Goal: Task Accomplishment & Management: Use online tool/utility

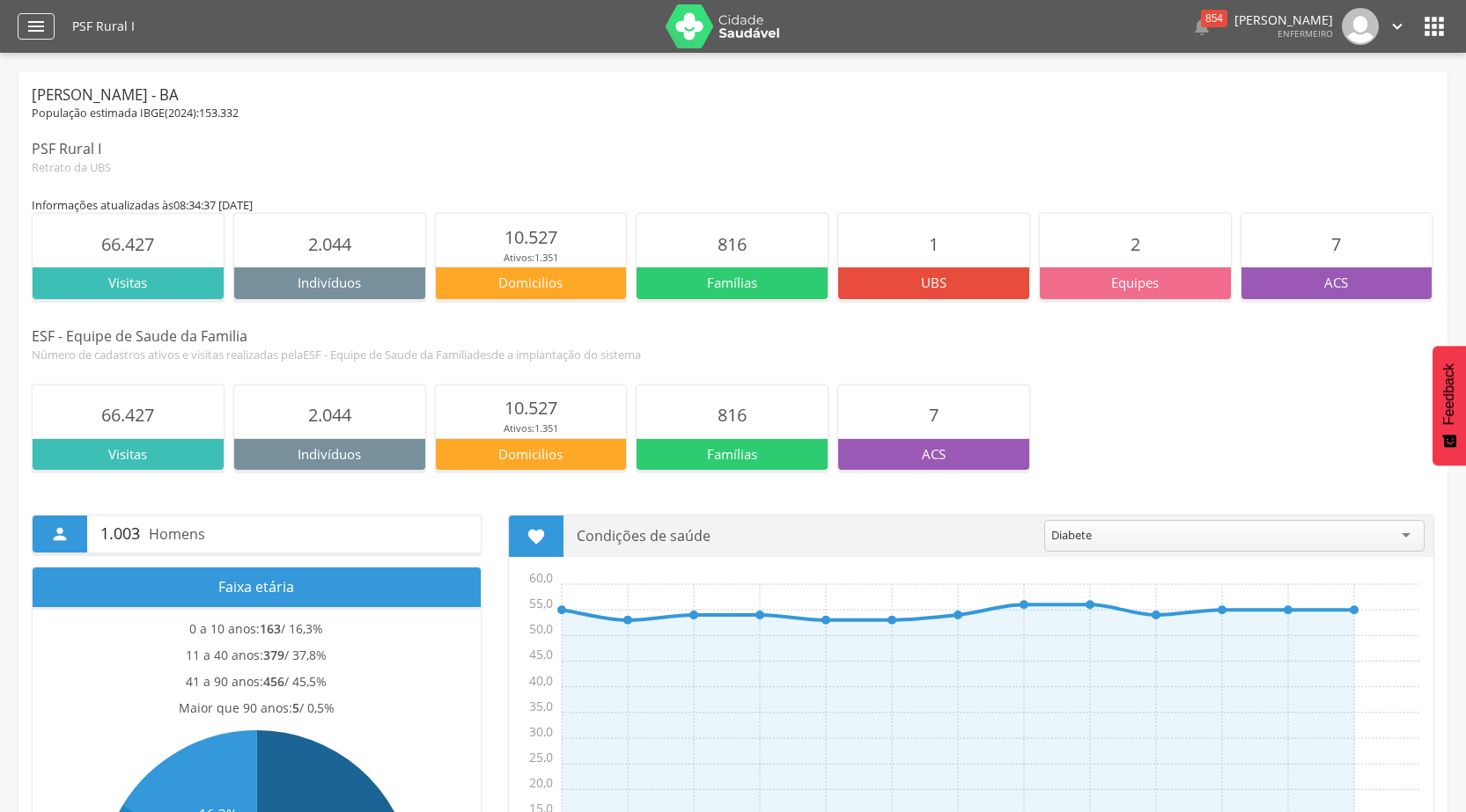
click at [31, 24] on icon "" at bounding box center [36, 26] width 21 height 21
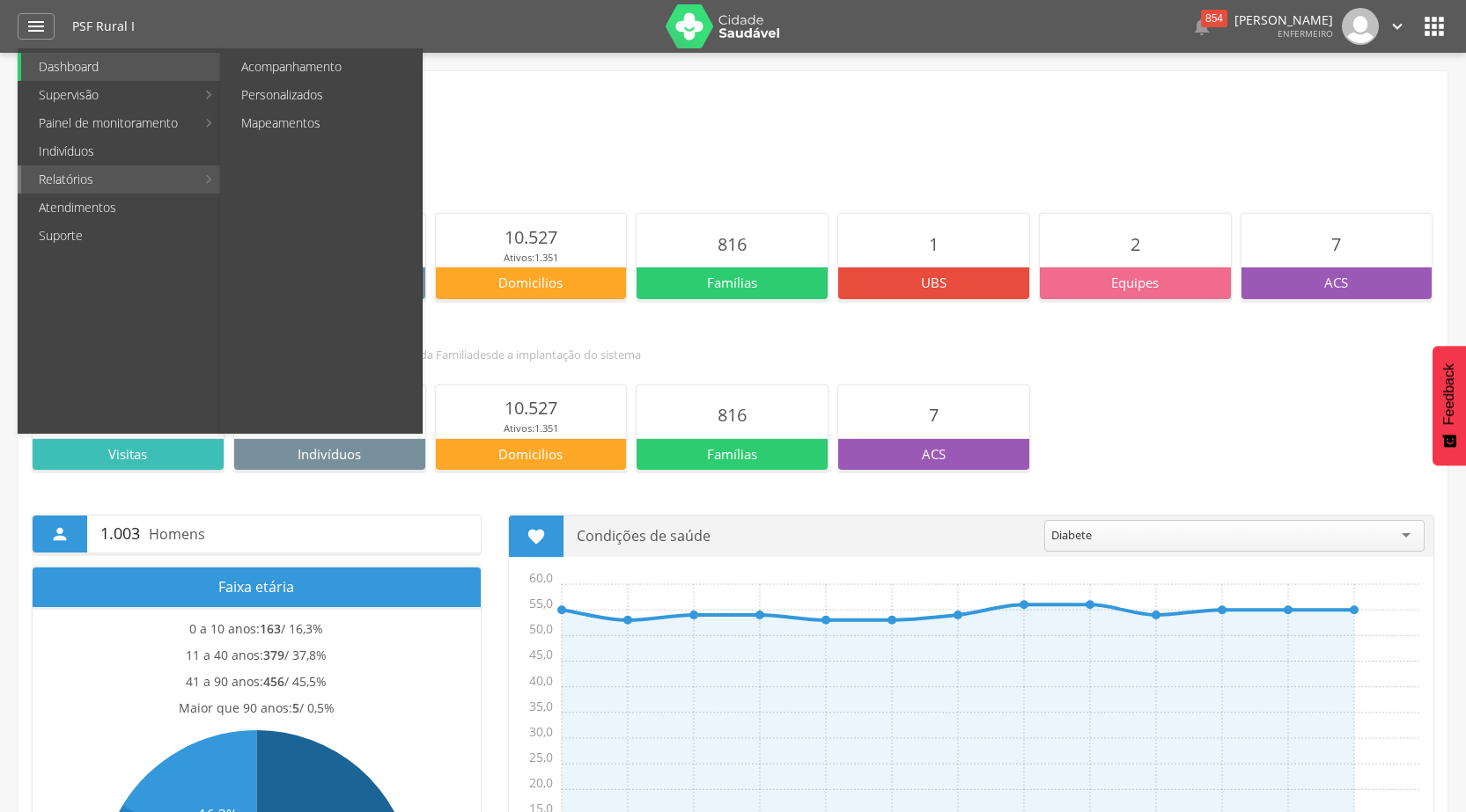
click at [160, 173] on link "Relatórios" at bounding box center [108, 179] width 174 height 28
click at [332, 98] on link "Personalizados" at bounding box center [322, 95] width 198 height 28
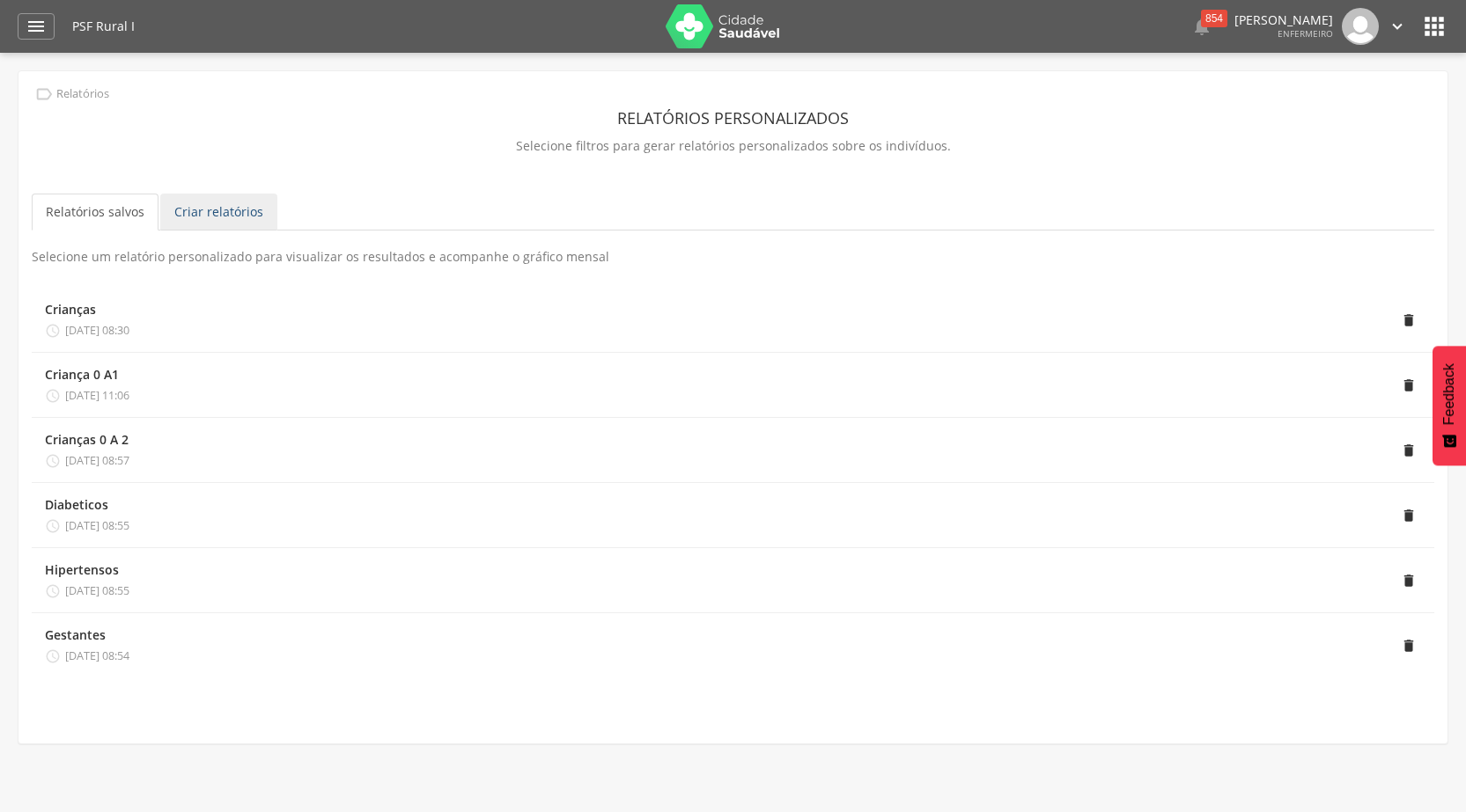
click at [225, 209] on link "Criar relatórios" at bounding box center [218, 212] width 117 height 37
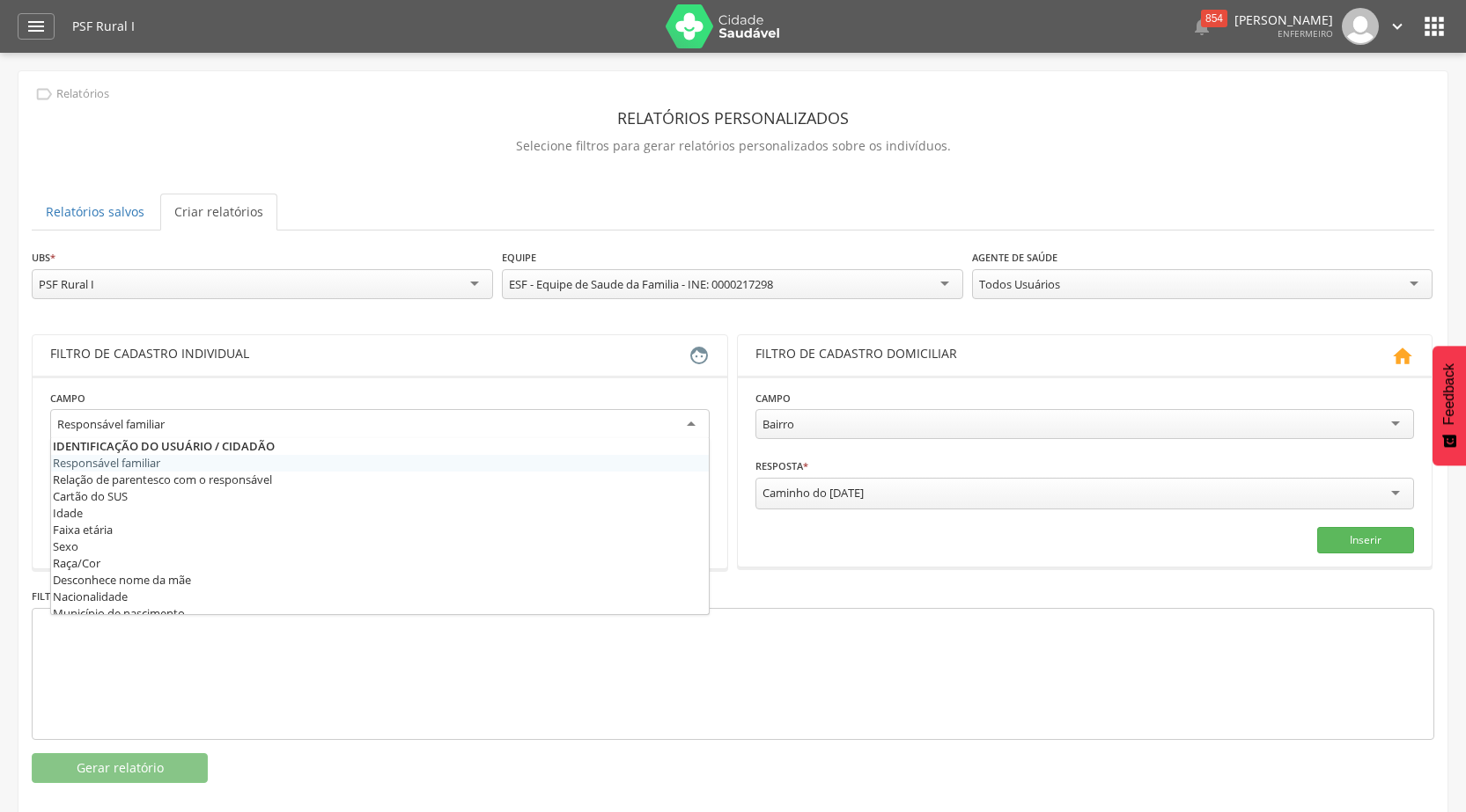
click at [686, 425] on div "Responsável familiar" at bounding box center [380, 425] width 660 height 32
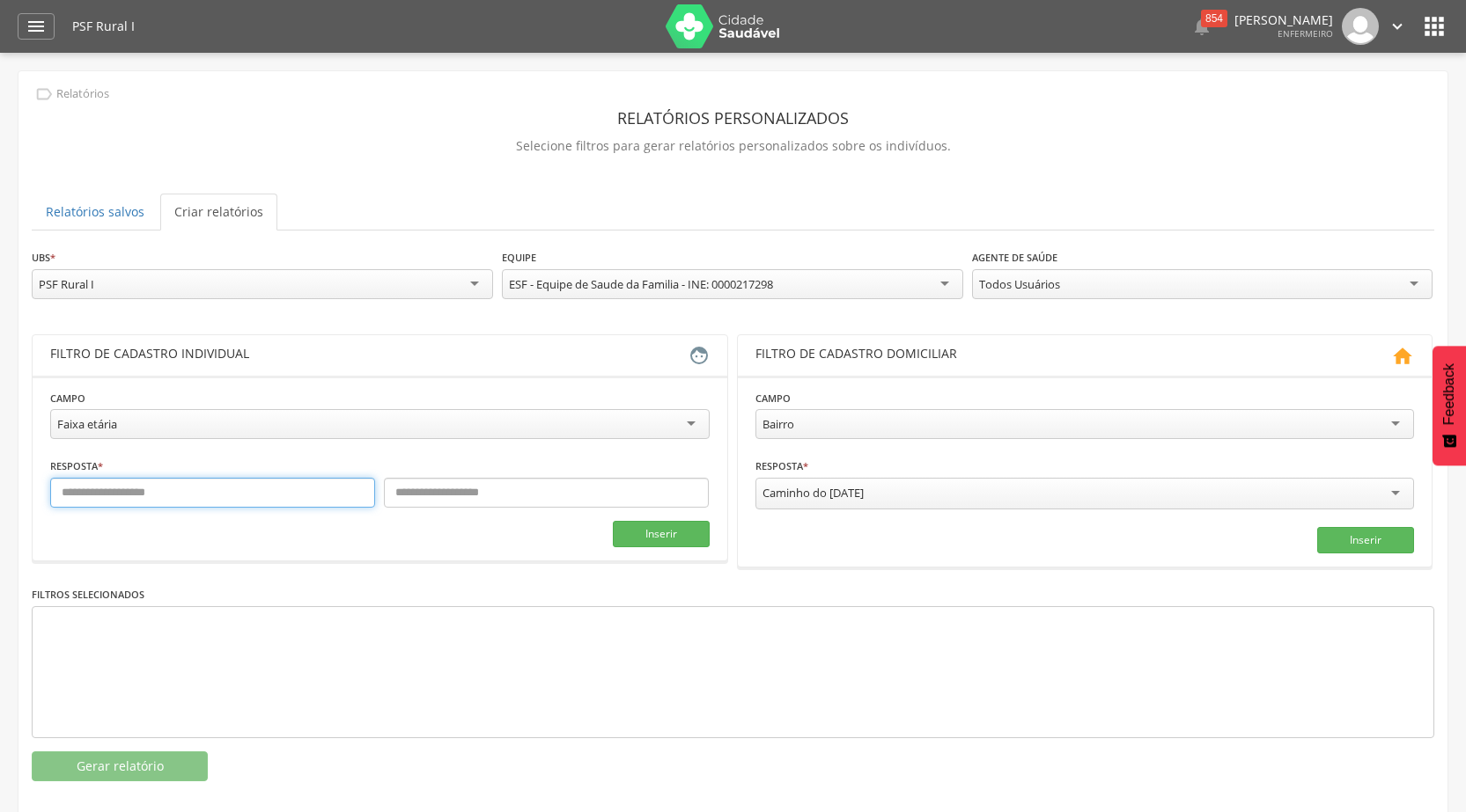
click at [243, 498] on input "text" at bounding box center [213, 492] width 325 height 30
type input "**"
click at [438, 499] on input "text" at bounding box center [547, 492] width 325 height 30
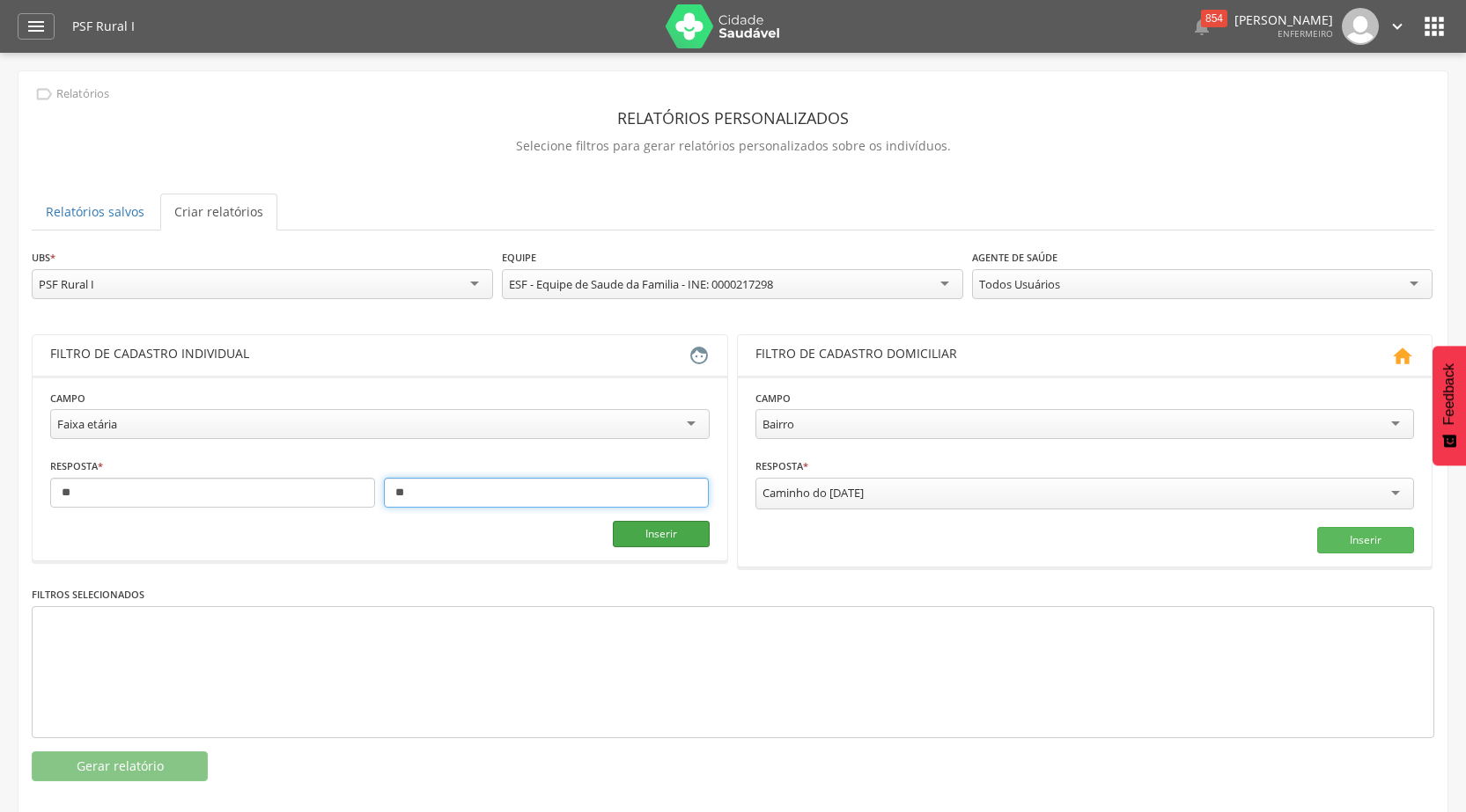
type input "**"
click at [675, 528] on button "Inserir" at bounding box center [661, 534] width 97 height 26
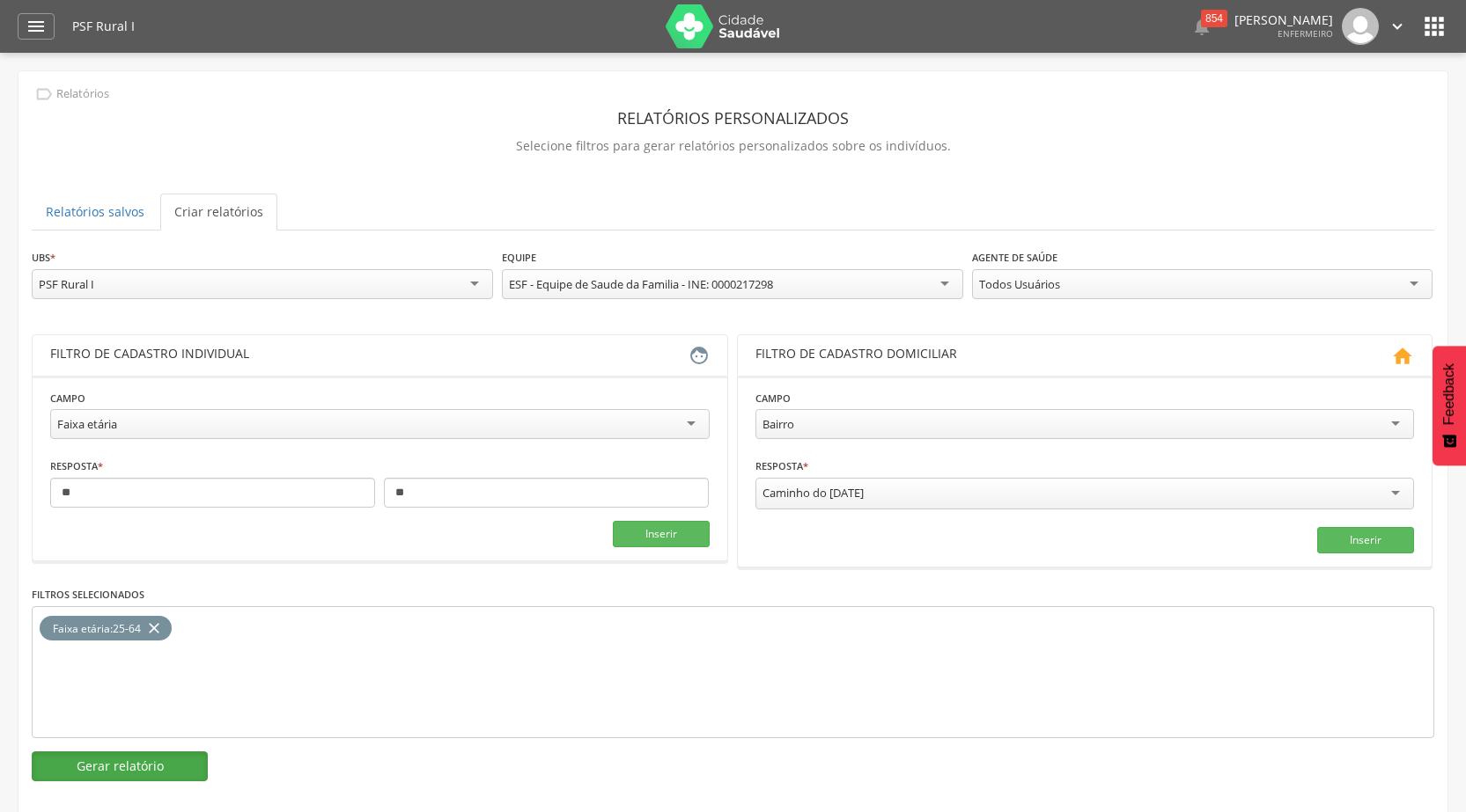
click at [138, 762] on button "Gerar relatório" at bounding box center [119, 767] width 176 height 30
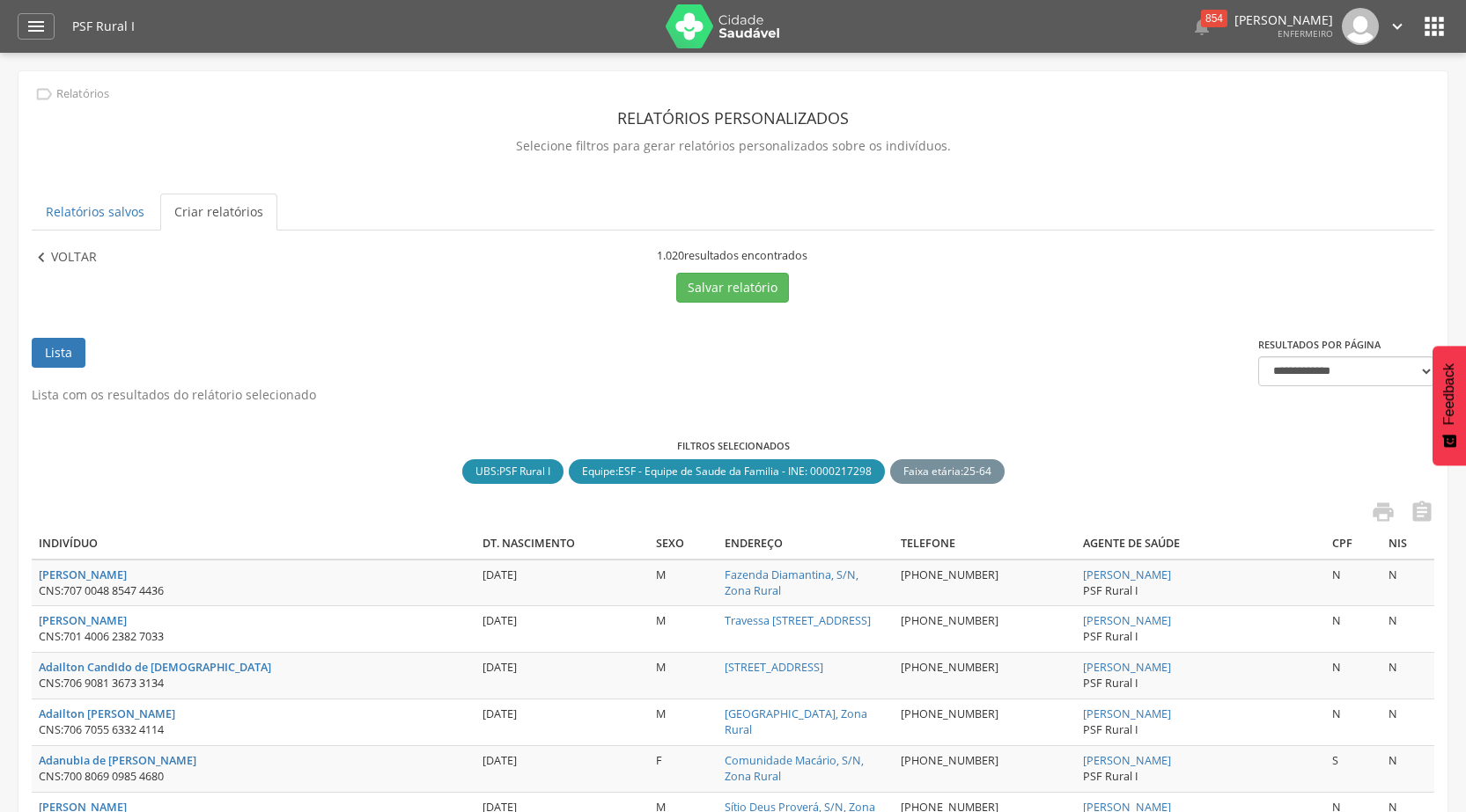
click at [87, 253] on p "Voltar" at bounding box center [74, 258] width 46 height 19
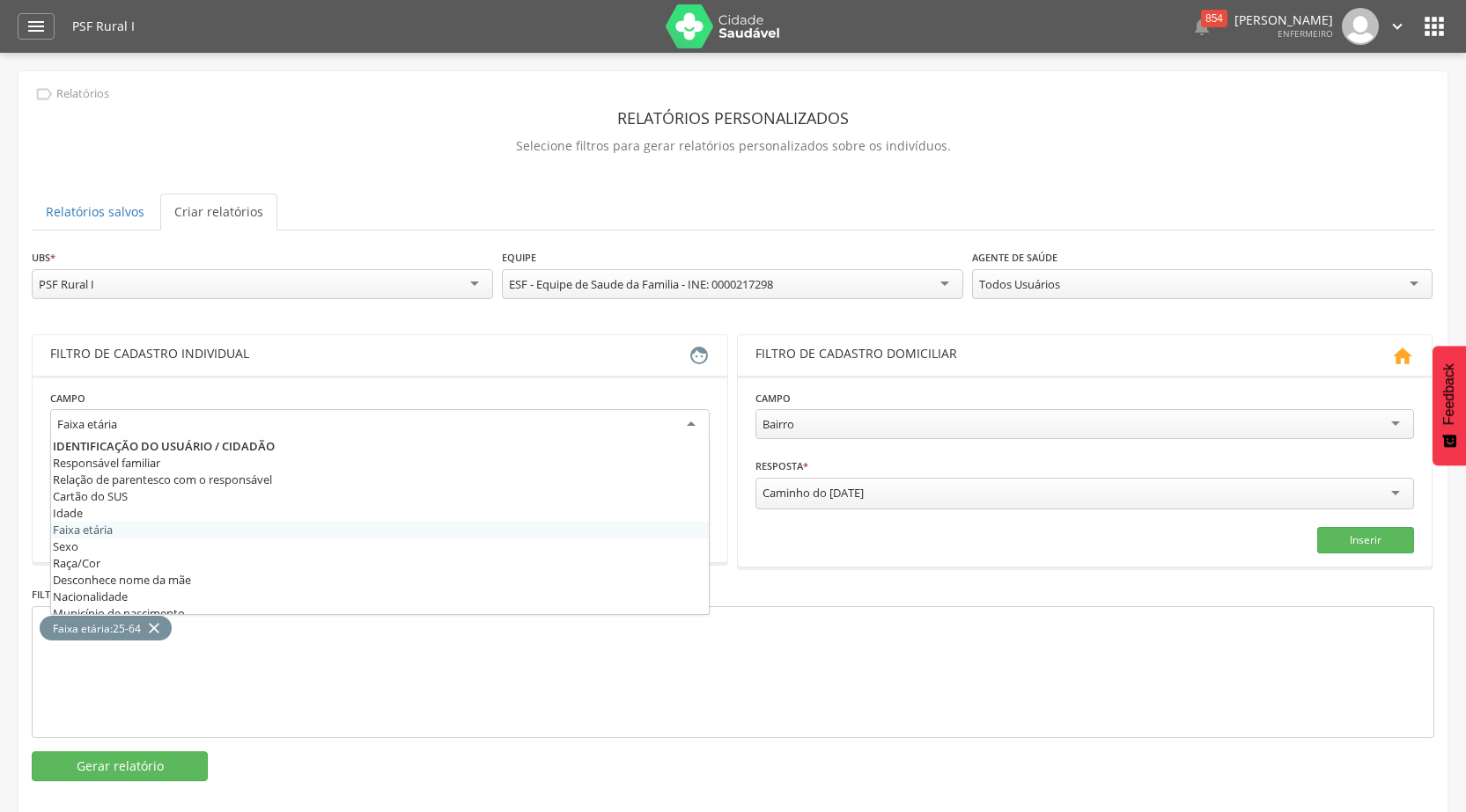
click at [692, 423] on div "Faixa etária" at bounding box center [380, 425] width 660 height 32
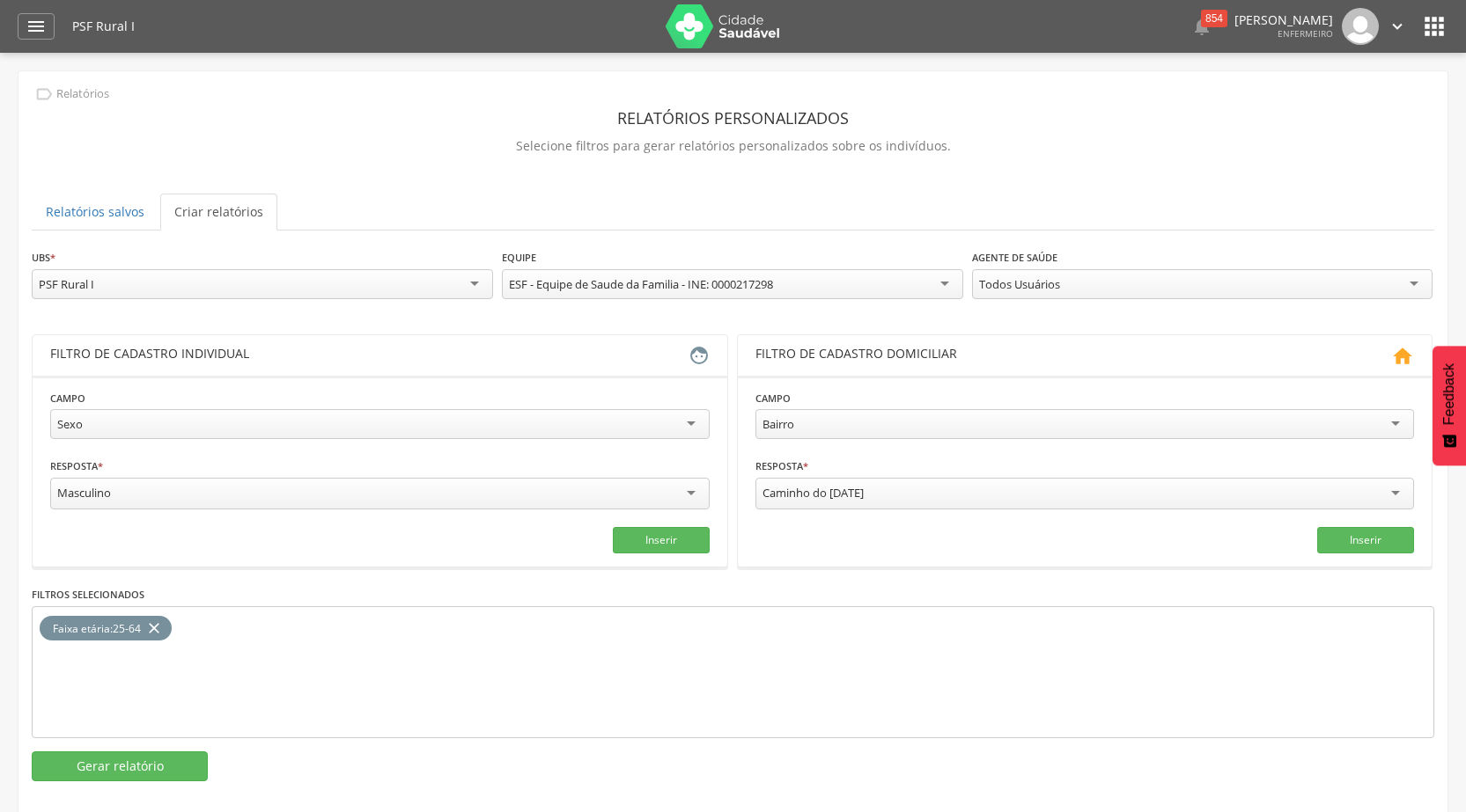
click at [688, 488] on div "Masculino" at bounding box center [380, 493] width 660 height 32
click at [676, 534] on button "Inserir" at bounding box center [661, 538] width 97 height 26
click at [140, 756] on button "Gerar relatório" at bounding box center [119, 767] width 176 height 30
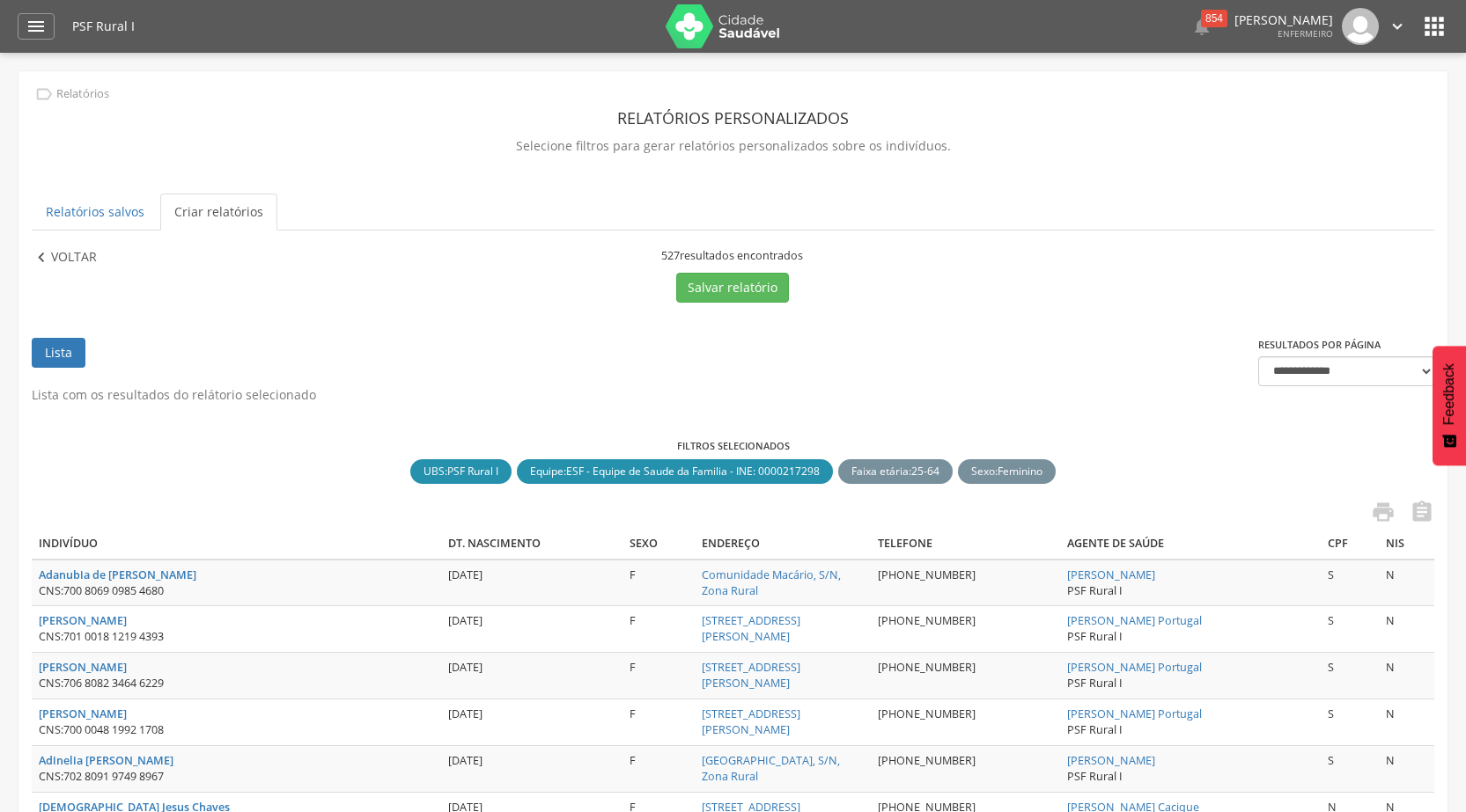
click at [72, 254] on p "Voltar" at bounding box center [74, 258] width 46 height 19
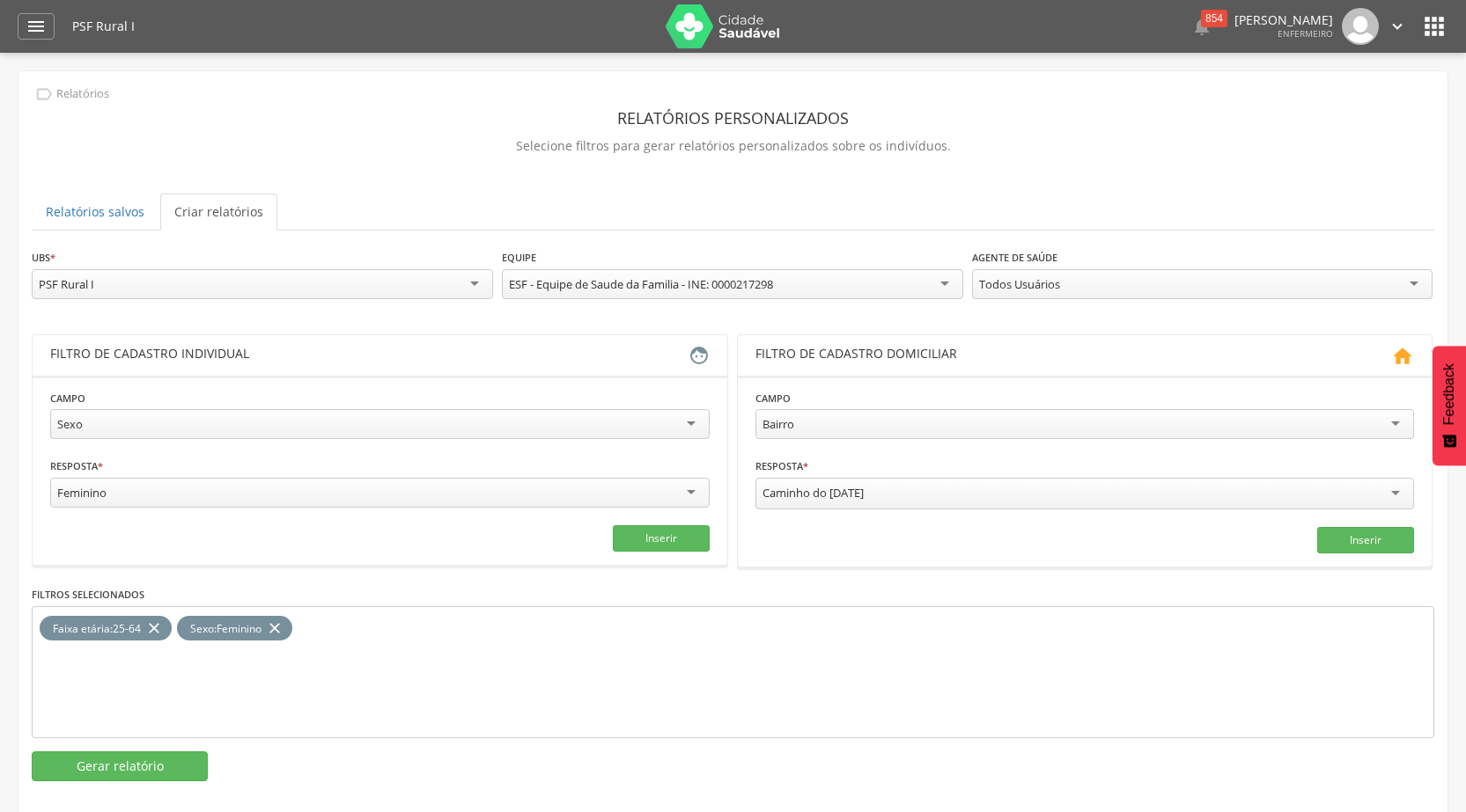
scroll to position [53, 0]
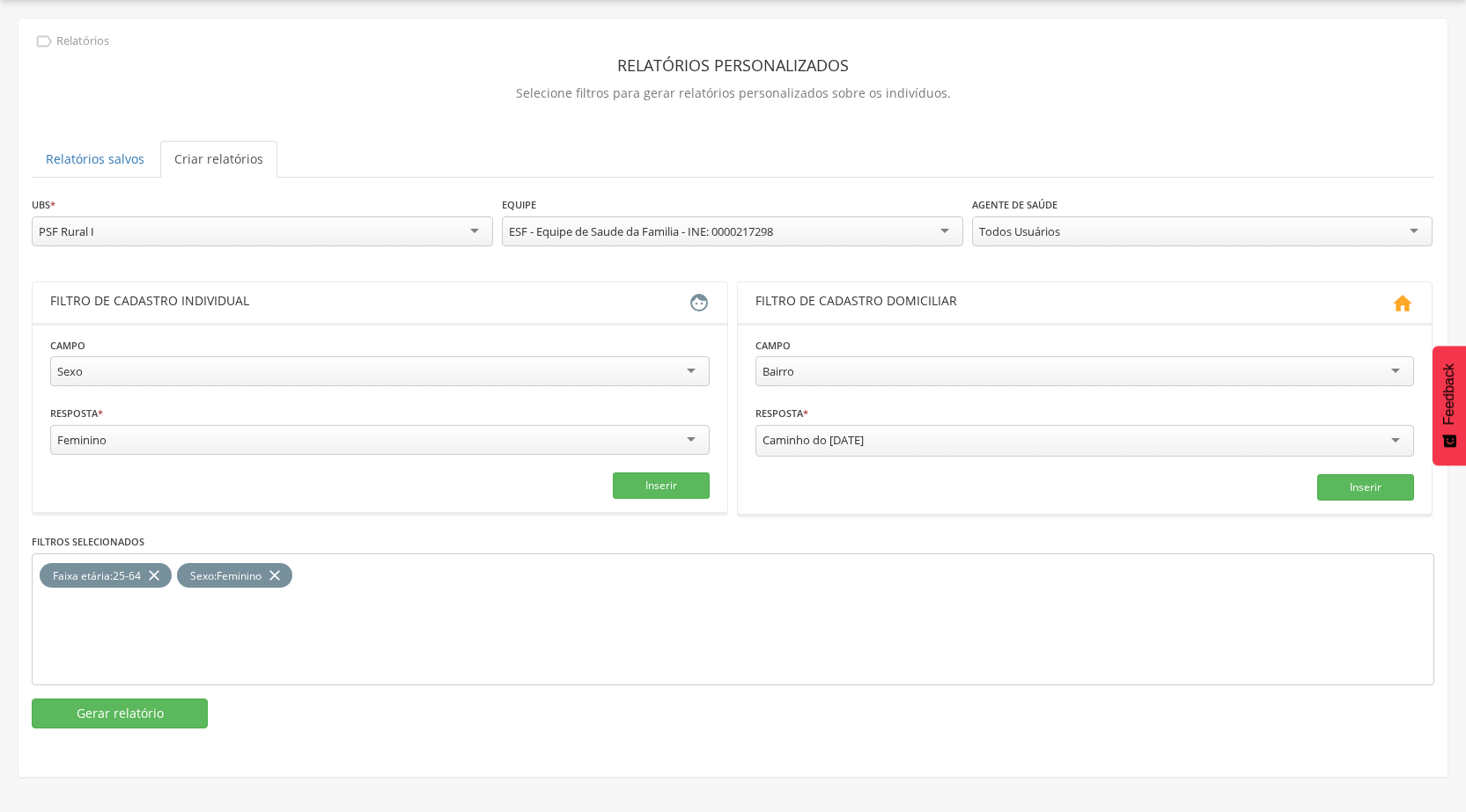
click at [156, 570] on icon "close" at bounding box center [155, 575] width 18 height 26
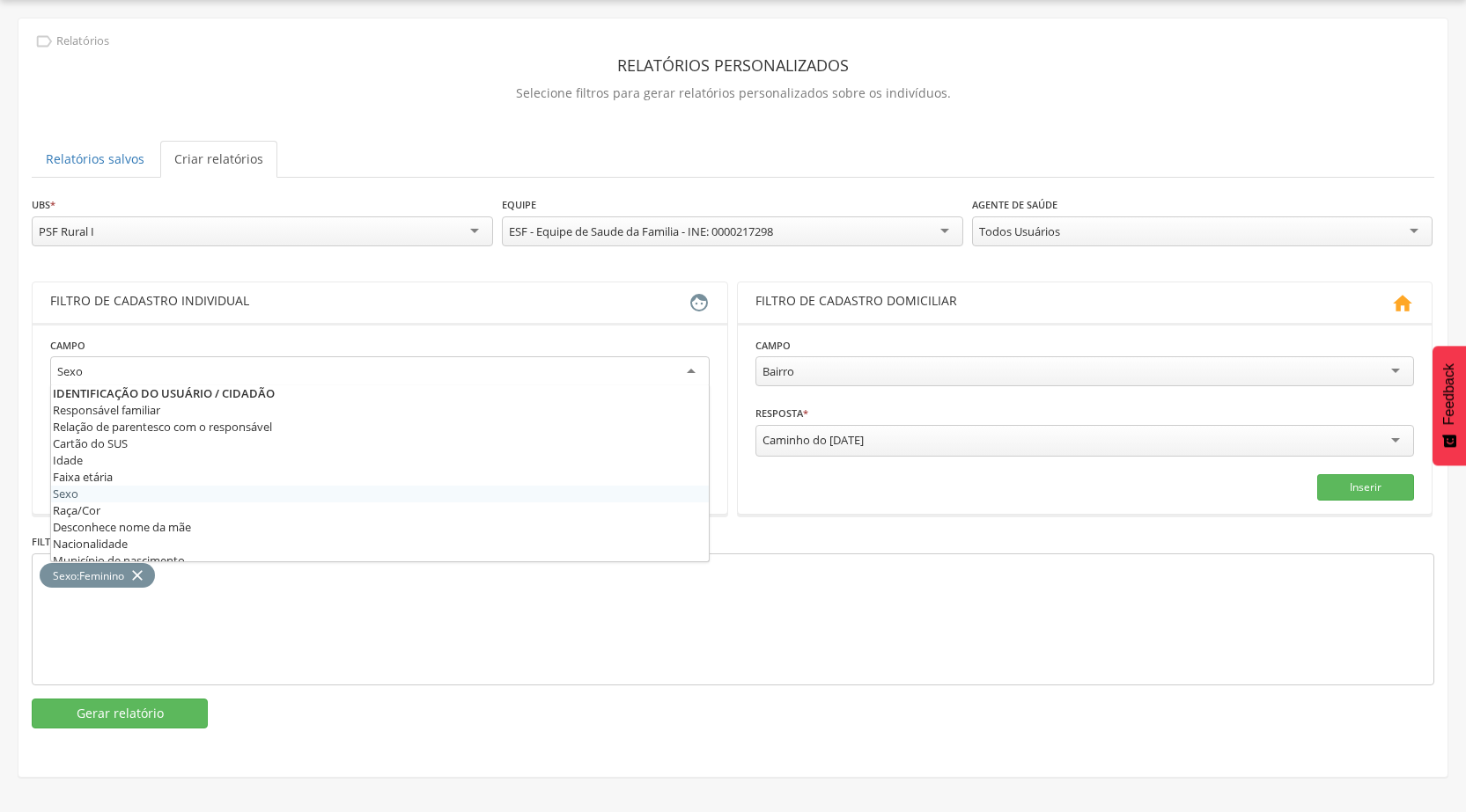
click at [694, 367] on div "Sexo" at bounding box center [380, 372] width 660 height 32
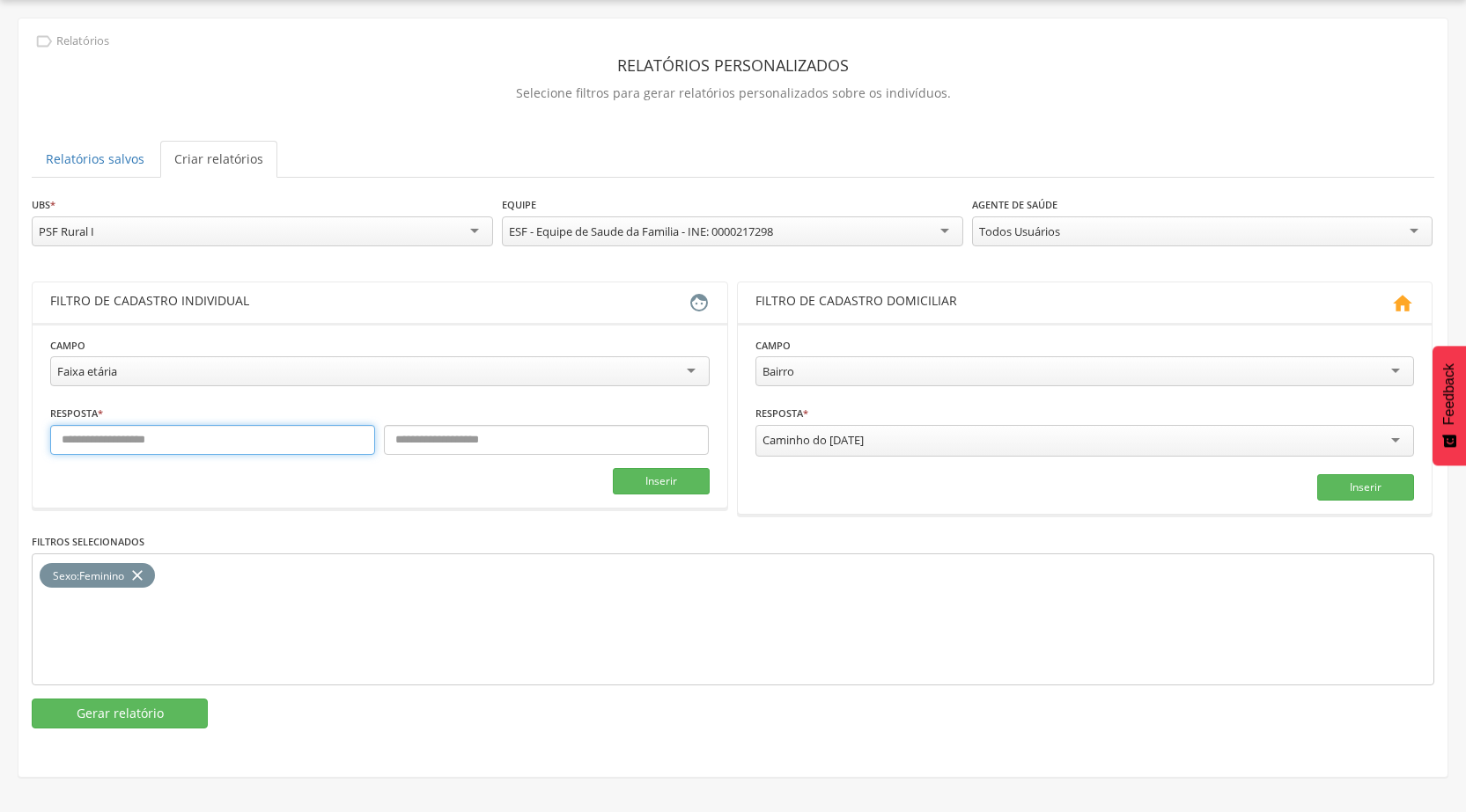
click at [219, 447] on input "text" at bounding box center [213, 440] width 325 height 30
type input "**"
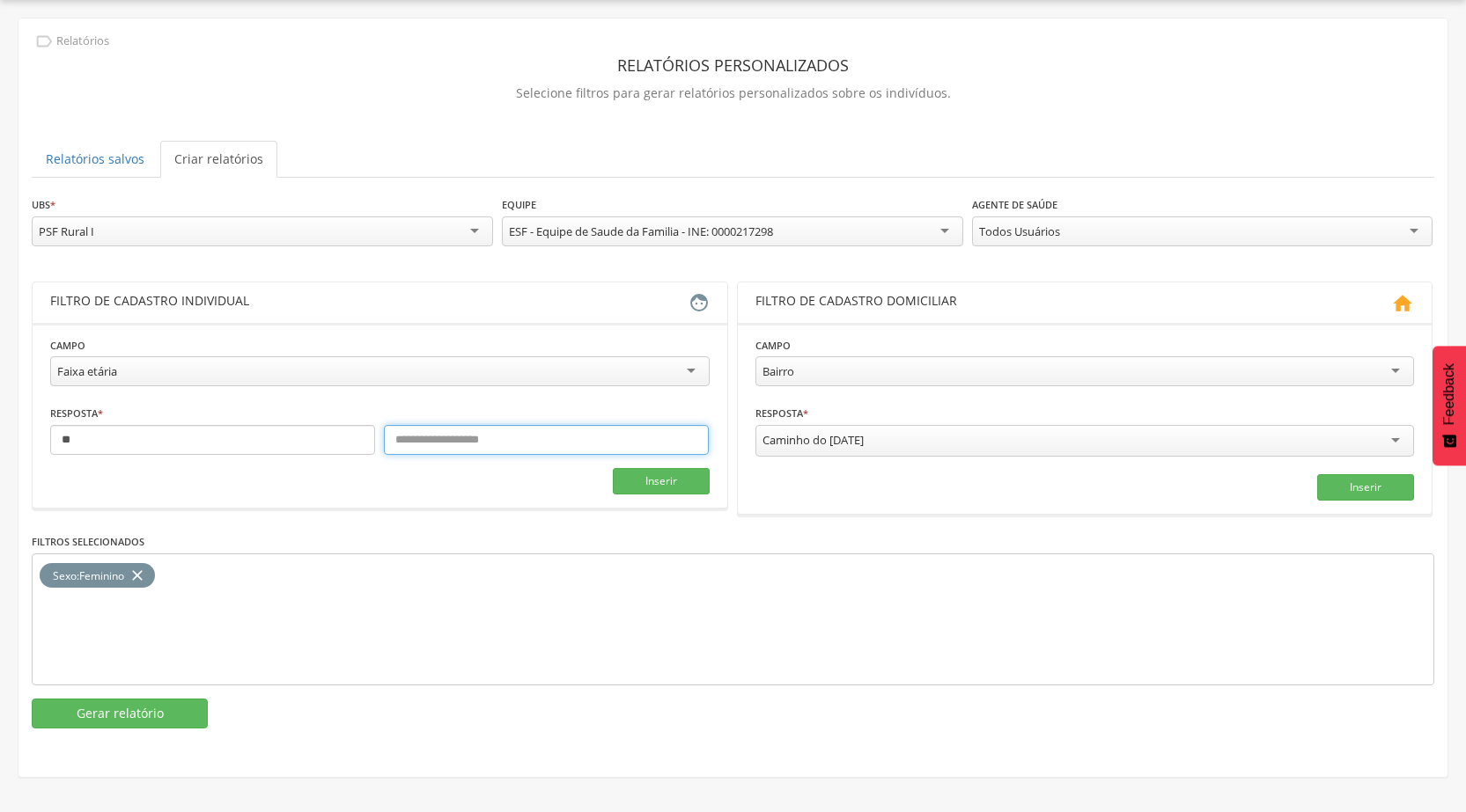
drag, startPoint x: 438, startPoint y: 444, endPoint x: 415, endPoint y: 437, distance: 24.0
click at [438, 444] on input "text" at bounding box center [547, 440] width 325 height 30
type input "**"
click at [632, 481] on button "Inserir" at bounding box center [661, 481] width 97 height 26
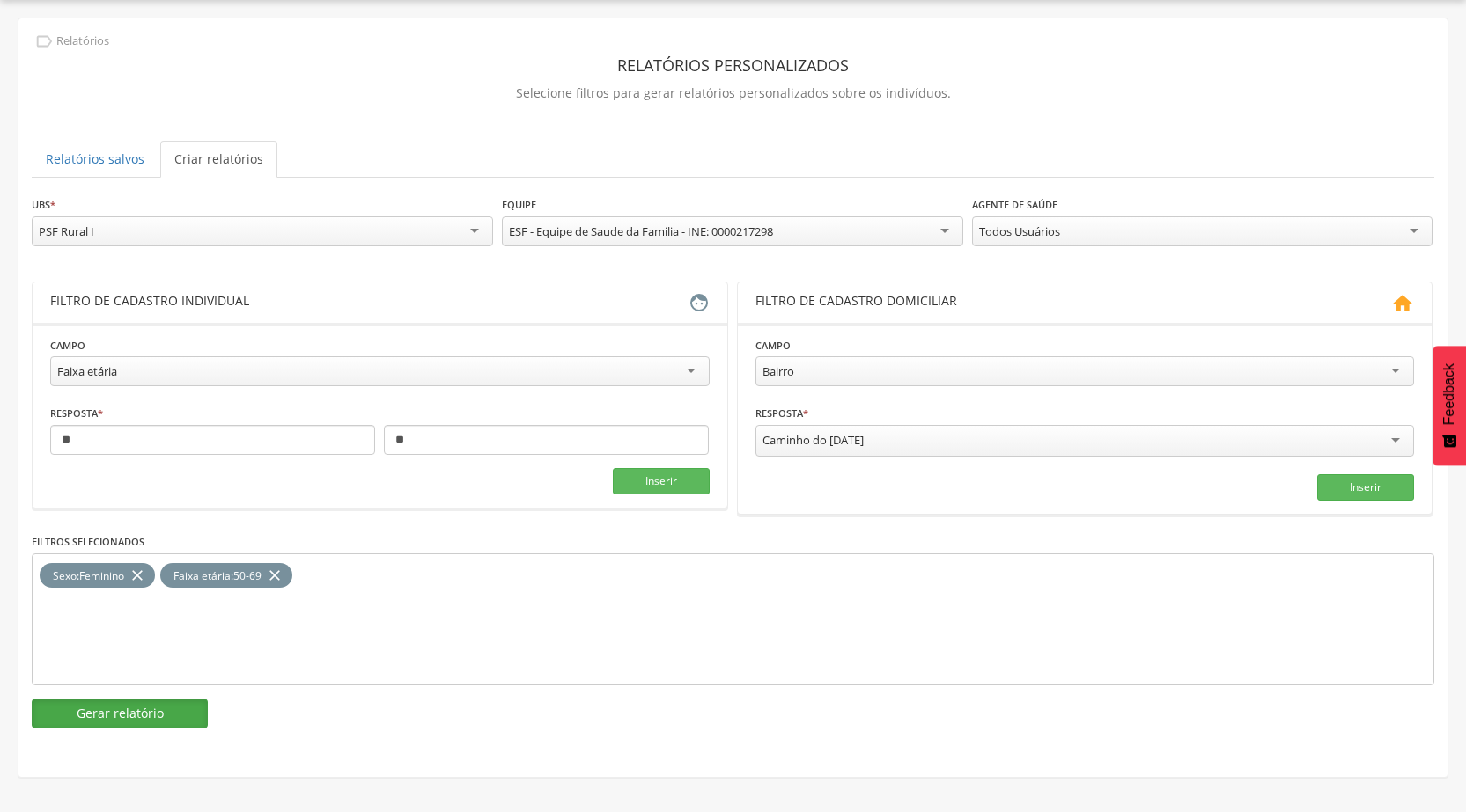
click at [120, 716] on button "Gerar relatório" at bounding box center [119, 714] width 176 height 30
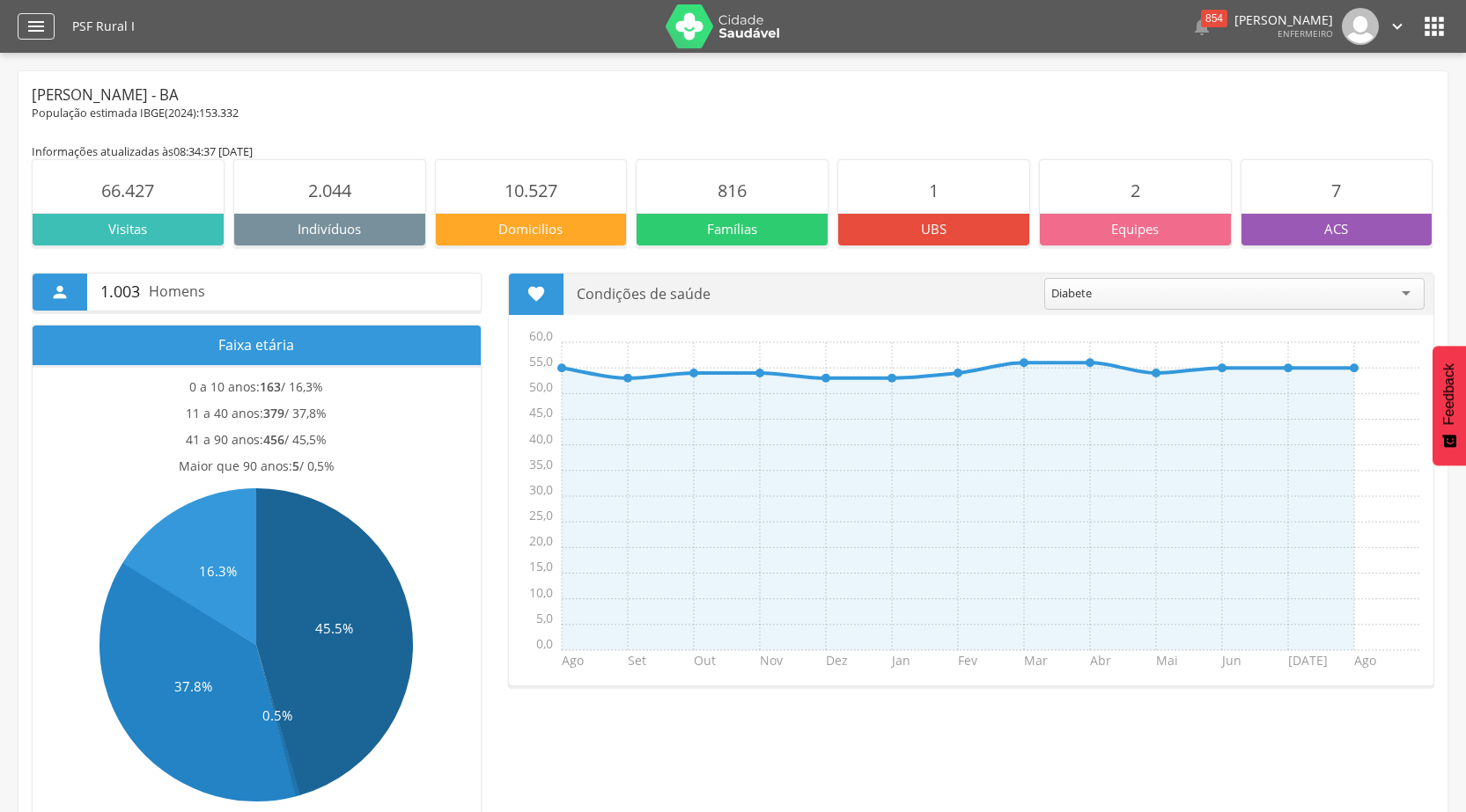
click at [37, 18] on icon "" at bounding box center [36, 26] width 21 height 21
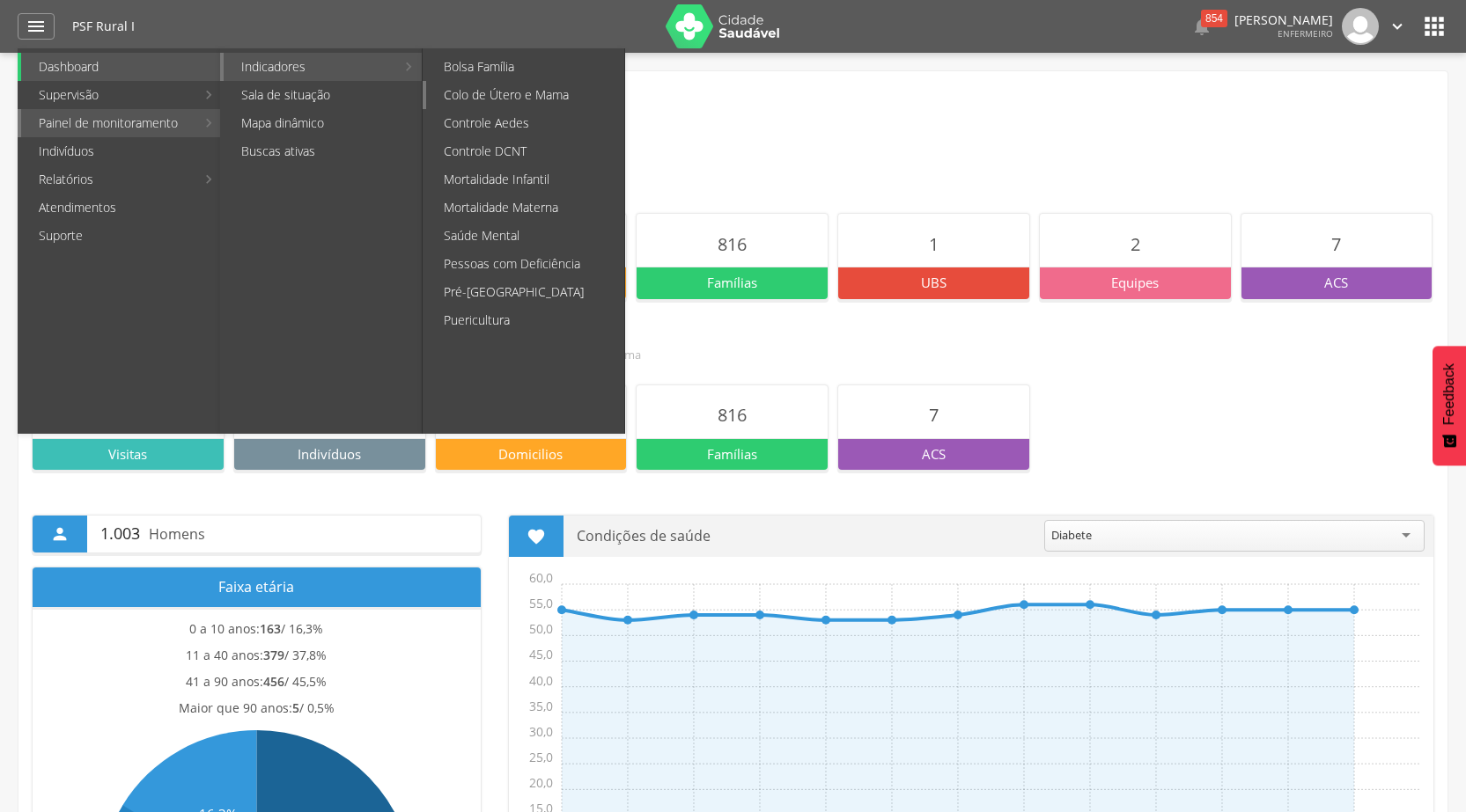
click at [524, 91] on link "Colo de Útero e Mama" at bounding box center [525, 95] width 198 height 28
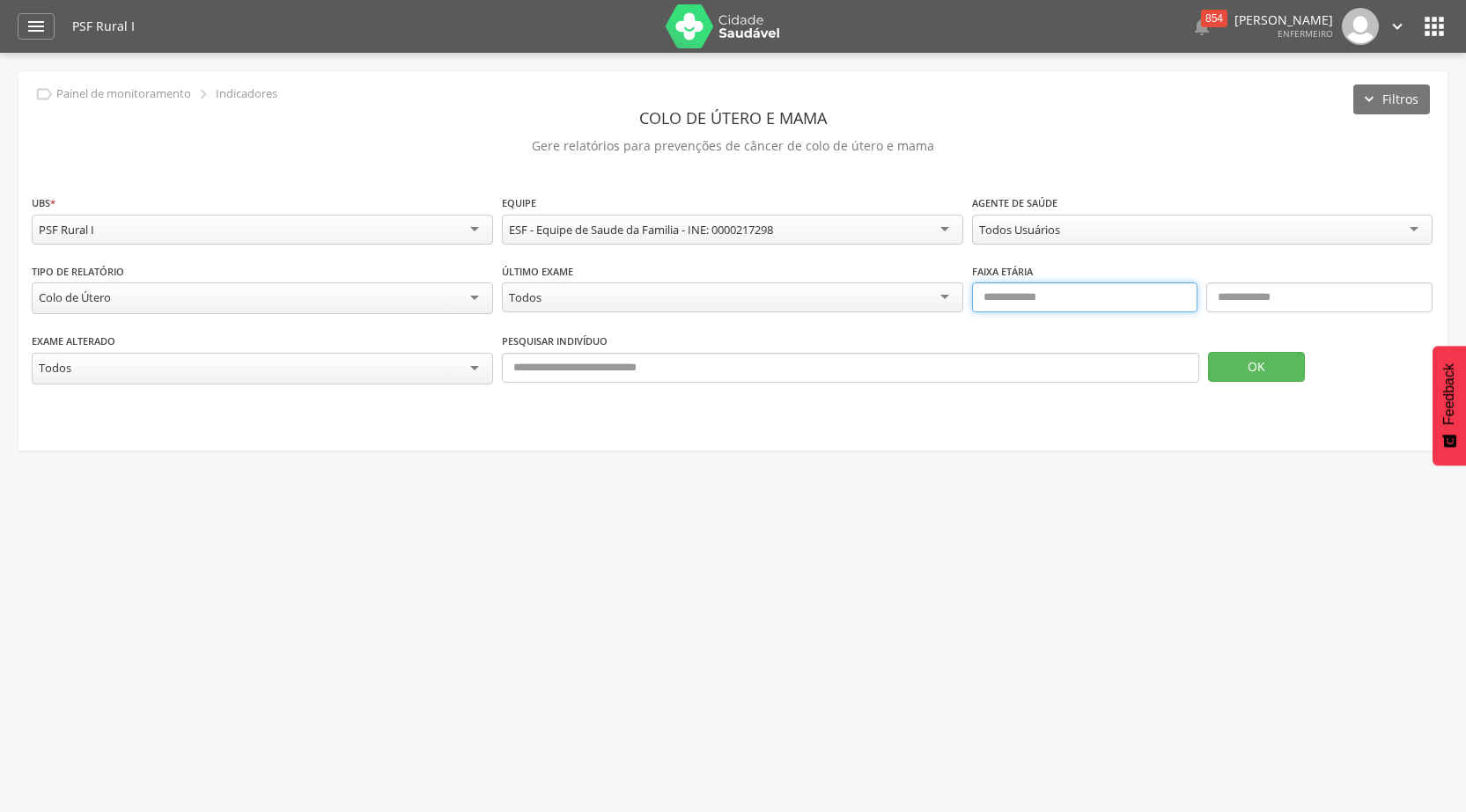
click at [1024, 301] on input "text" at bounding box center [1085, 297] width 226 height 30
type input "**"
click at [1274, 297] on input "text" at bounding box center [1319, 297] width 226 height 30
type input "**"
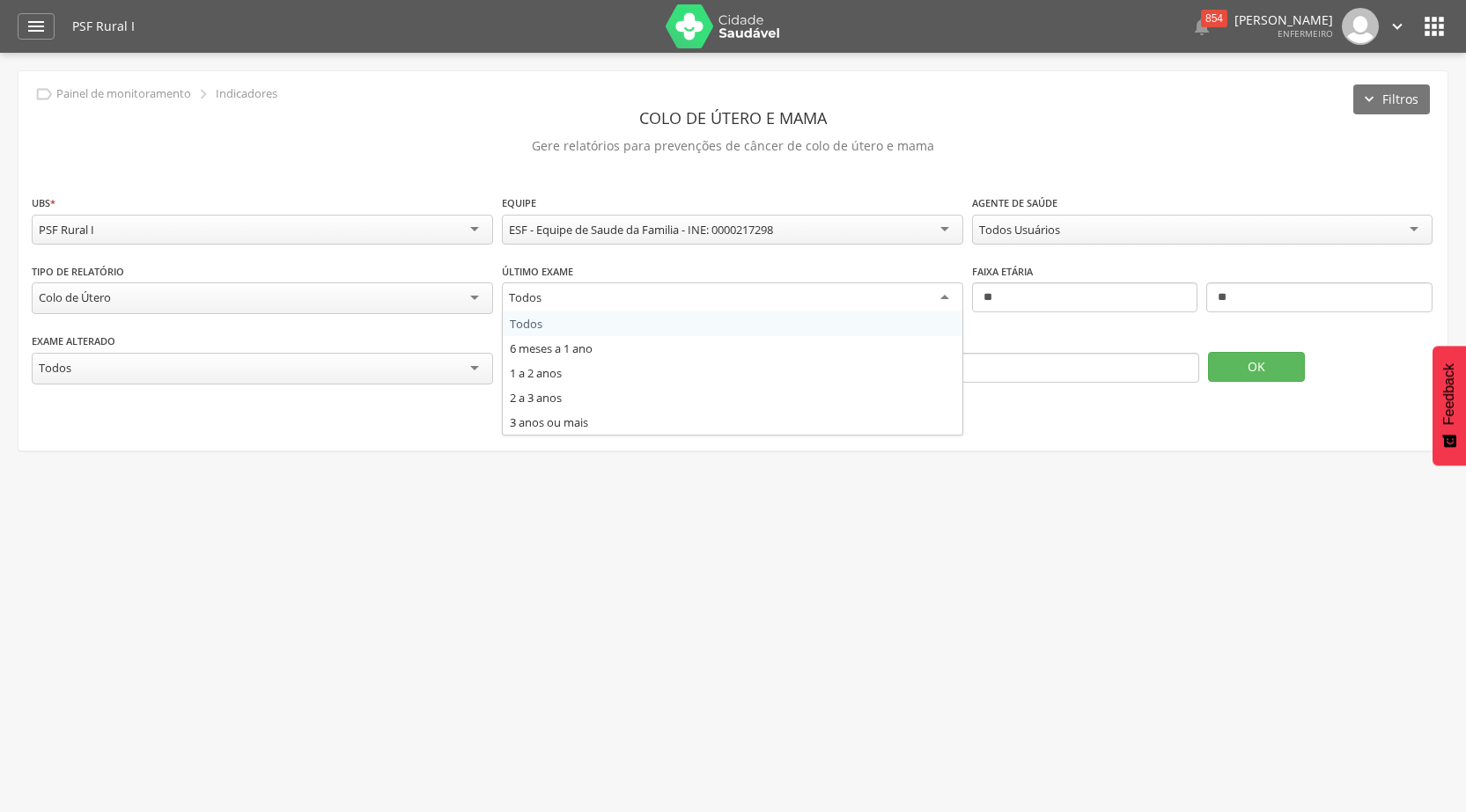
click at [947, 293] on div "Todos" at bounding box center [732, 298] width 462 height 32
click at [1069, 434] on div "**********" at bounding box center [733, 261] width 1429 height 380
click at [1234, 364] on button "OK" at bounding box center [1257, 367] width 97 height 30
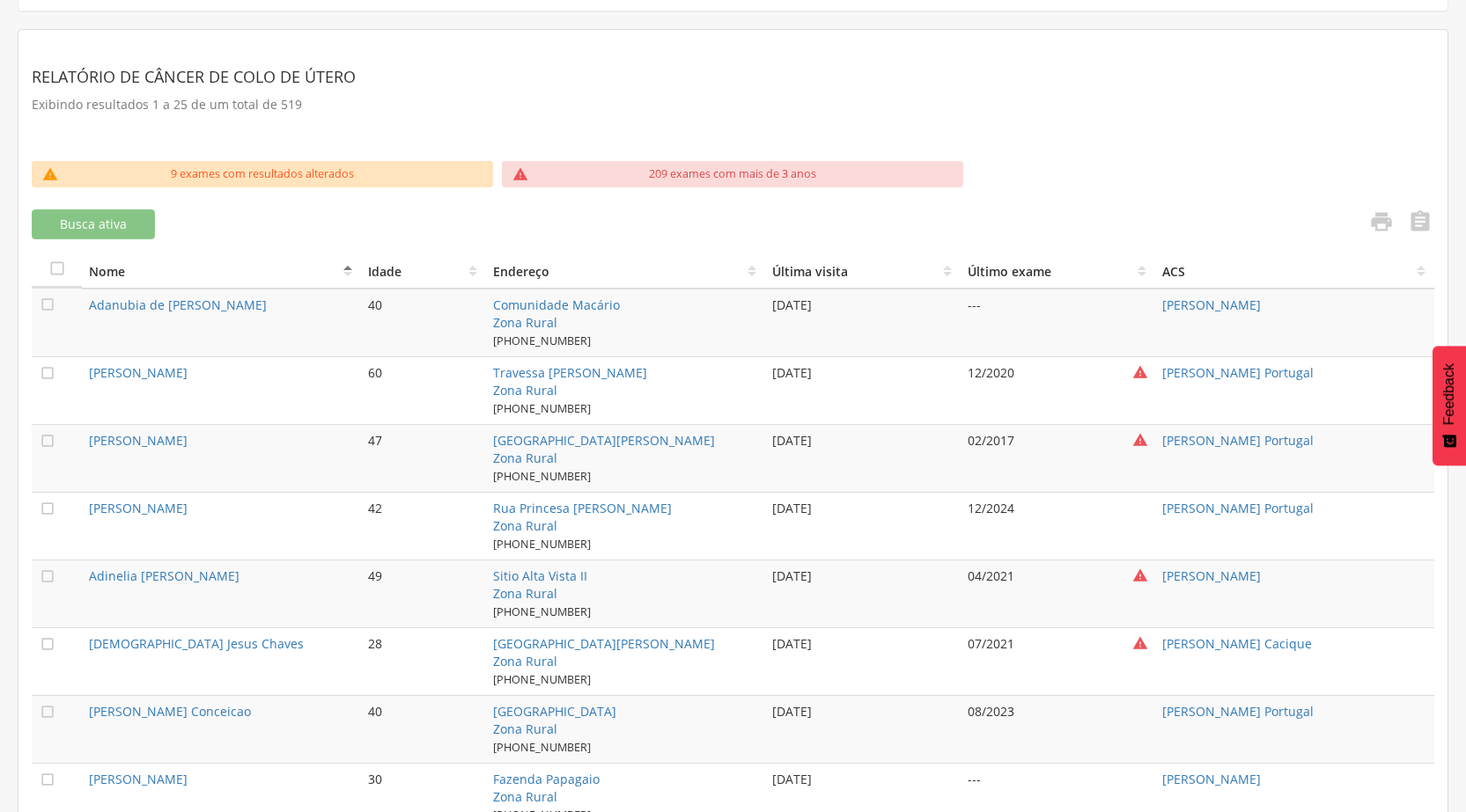
scroll to position [528, 0]
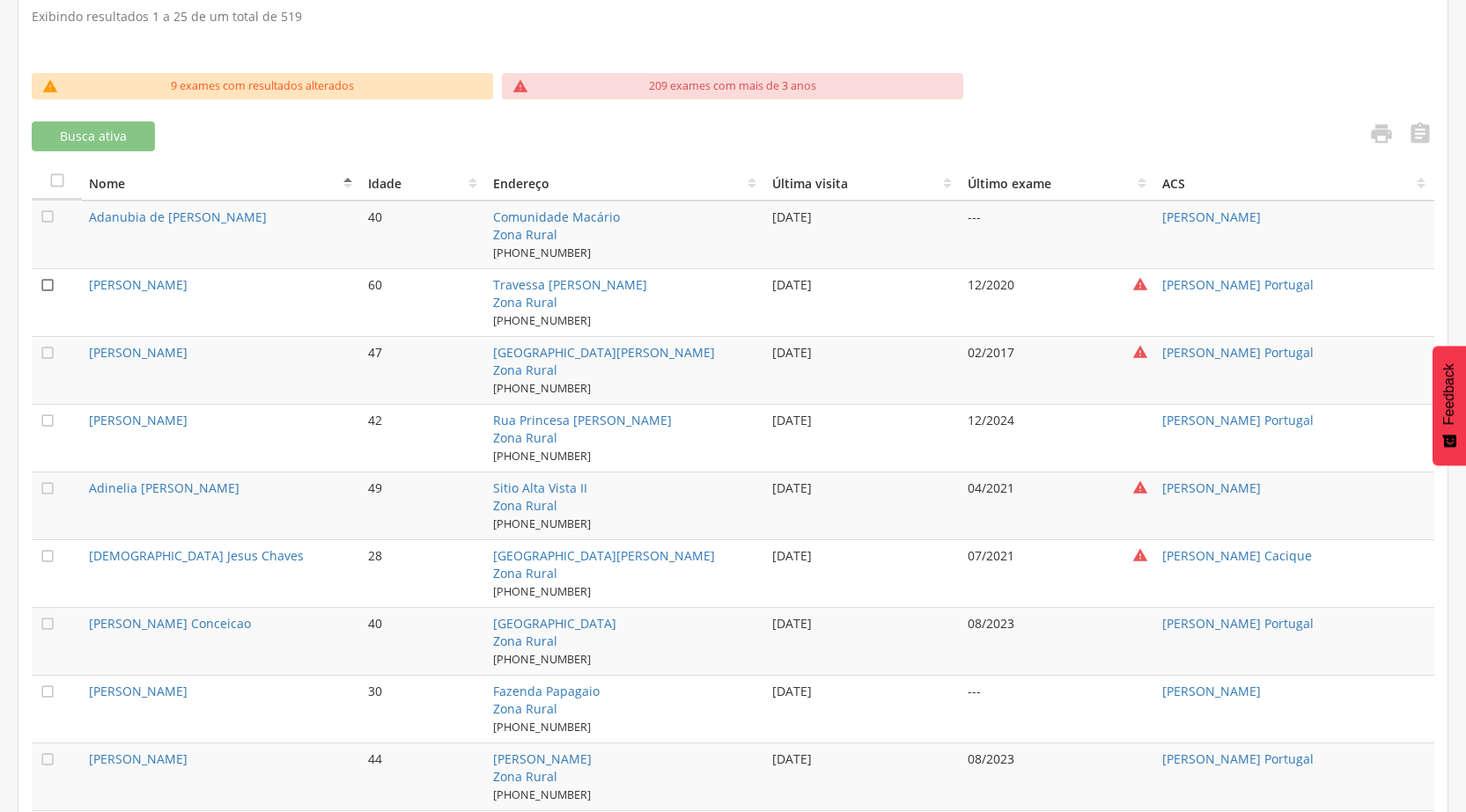
click at [46, 278] on icon "" at bounding box center [48, 285] width 18 height 18
click at [45, 347] on icon "" at bounding box center [48, 353] width 18 height 18
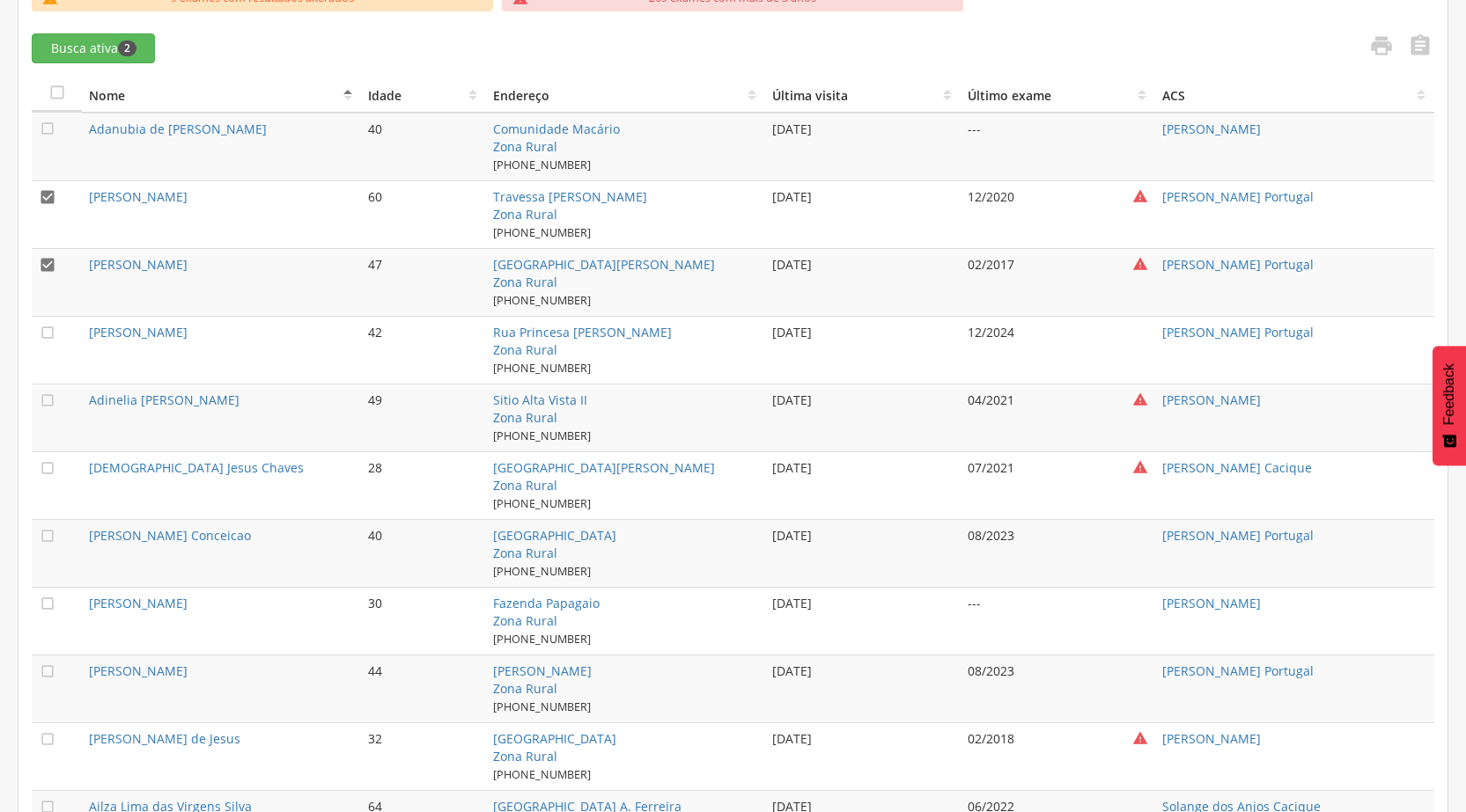
scroll to position [704, 0]
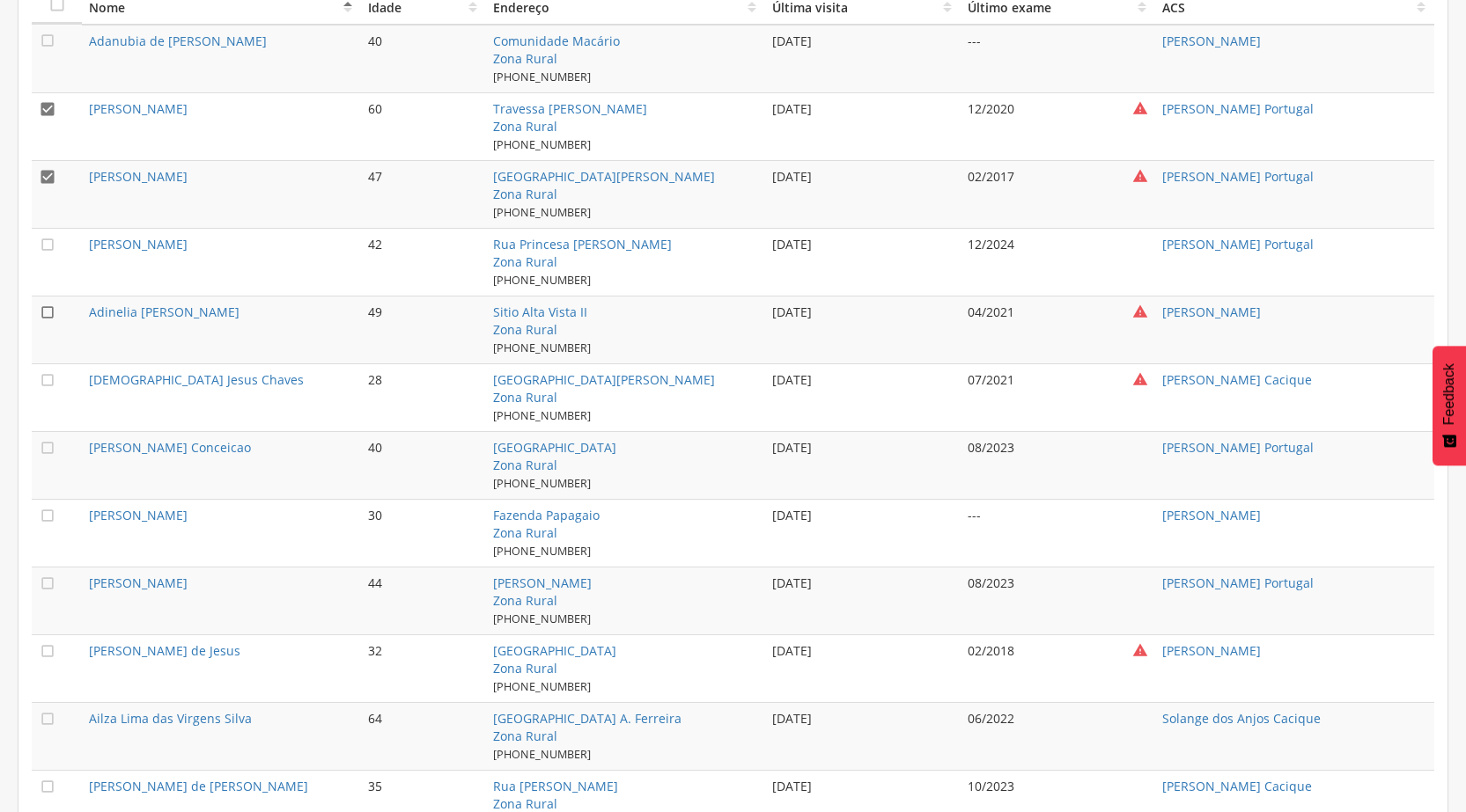
click at [42, 305] on icon "" at bounding box center [48, 312] width 18 height 18
click at [51, 376] on icon "" at bounding box center [48, 380] width 18 height 18
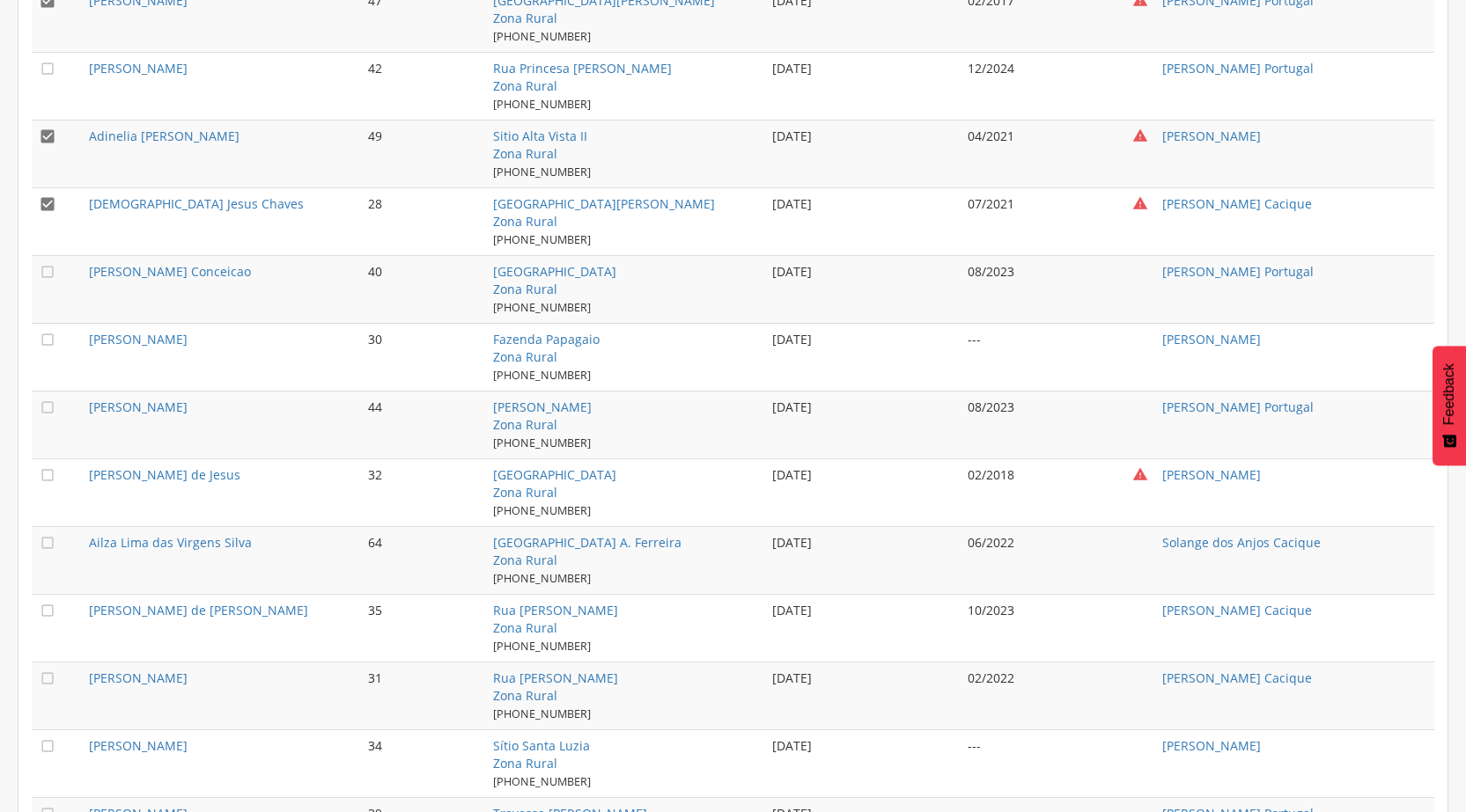
scroll to position [968, 0]
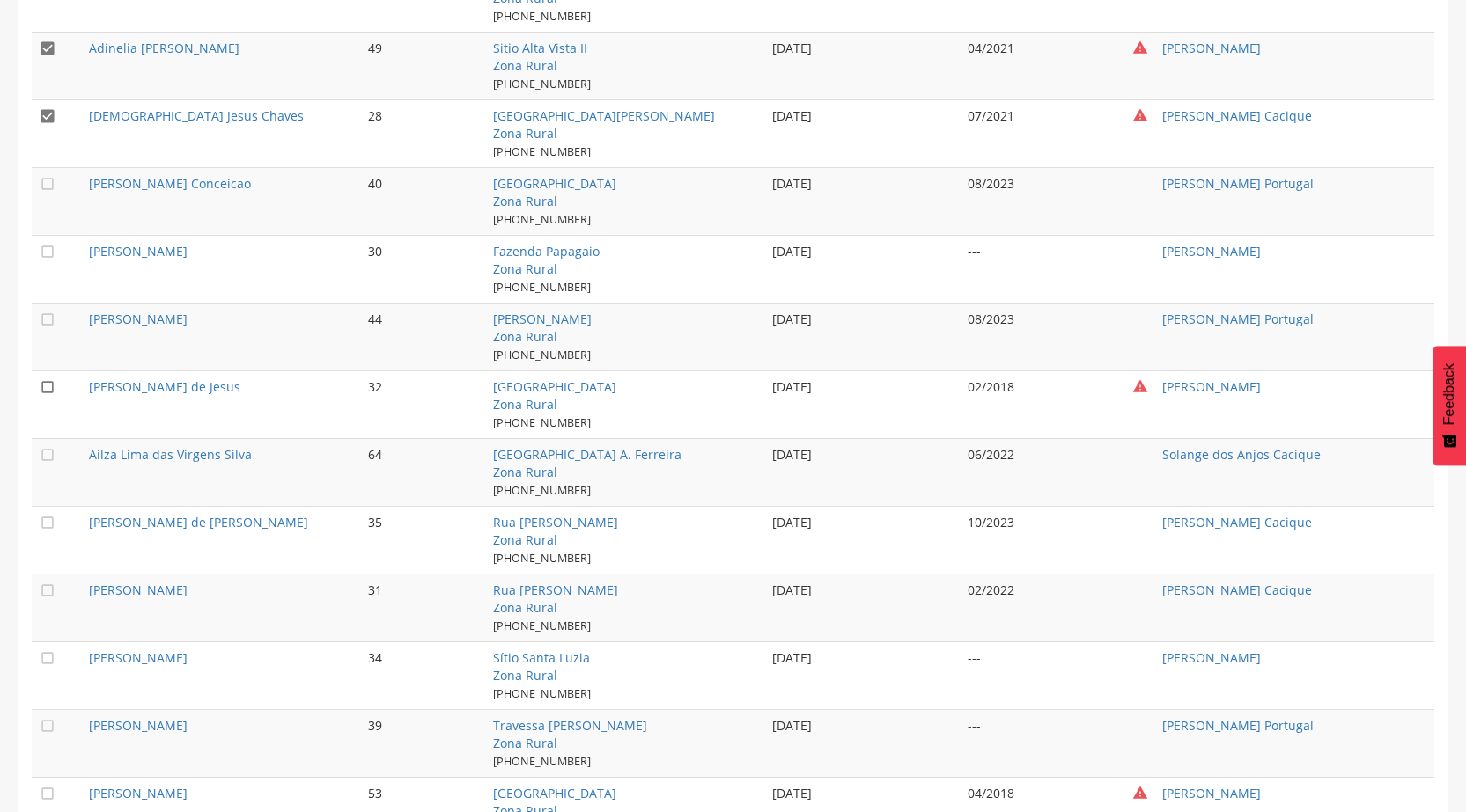
click at [49, 383] on icon "" at bounding box center [48, 387] width 18 height 18
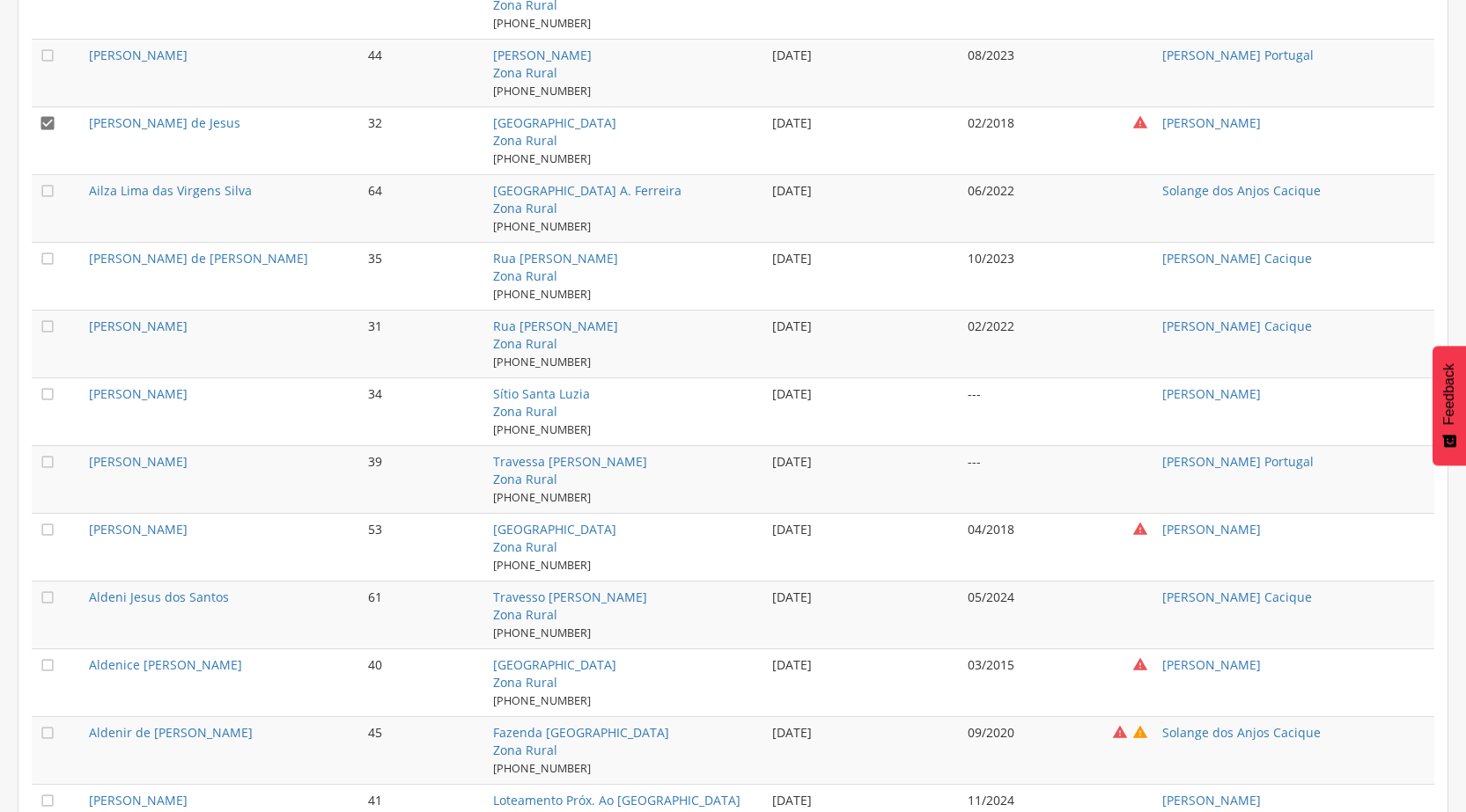
scroll to position [1408, 0]
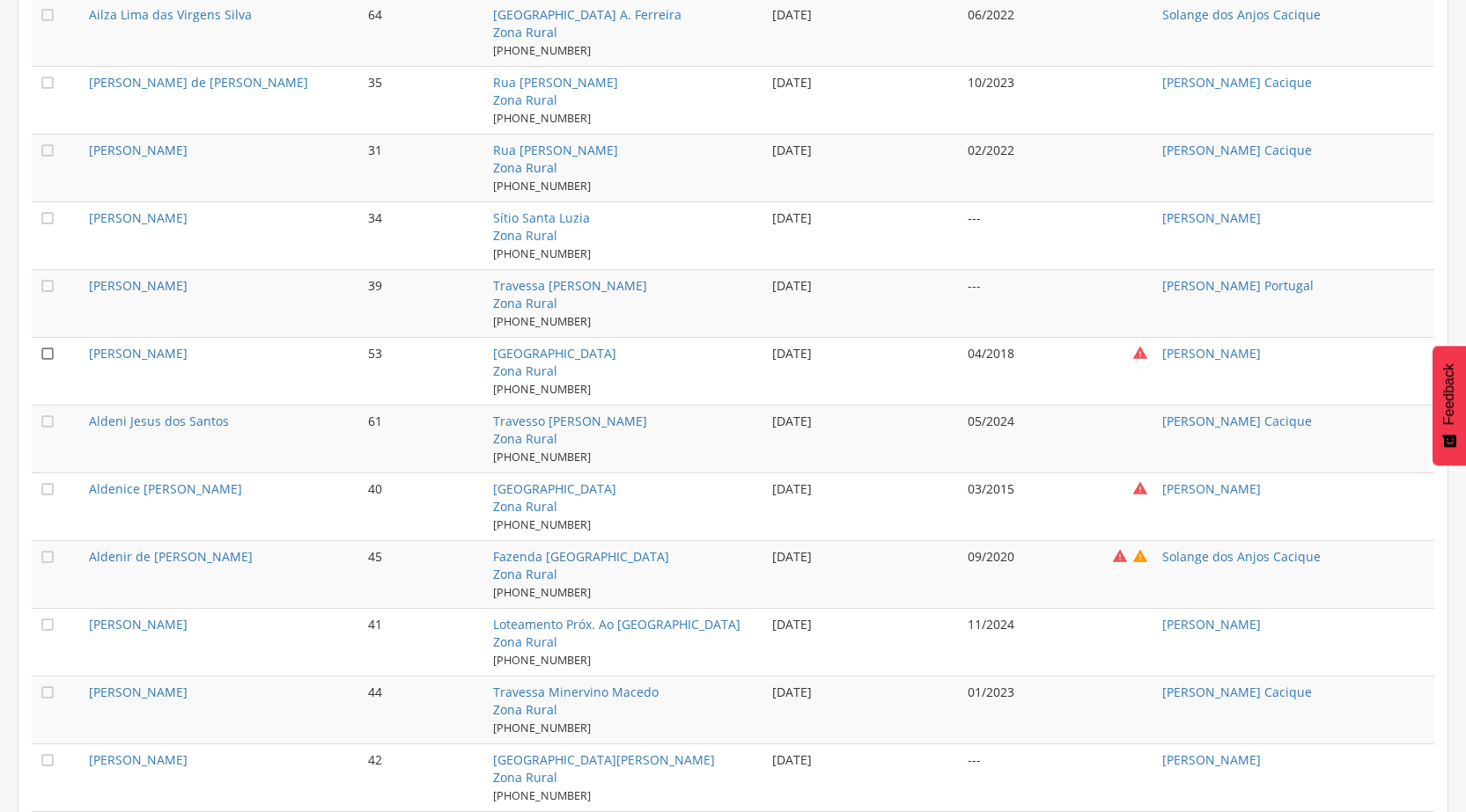
click at [46, 350] on icon "" at bounding box center [48, 354] width 18 height 18
click at [49, 485] on icon "" at bounding box center [48, 489] width 18 height 18
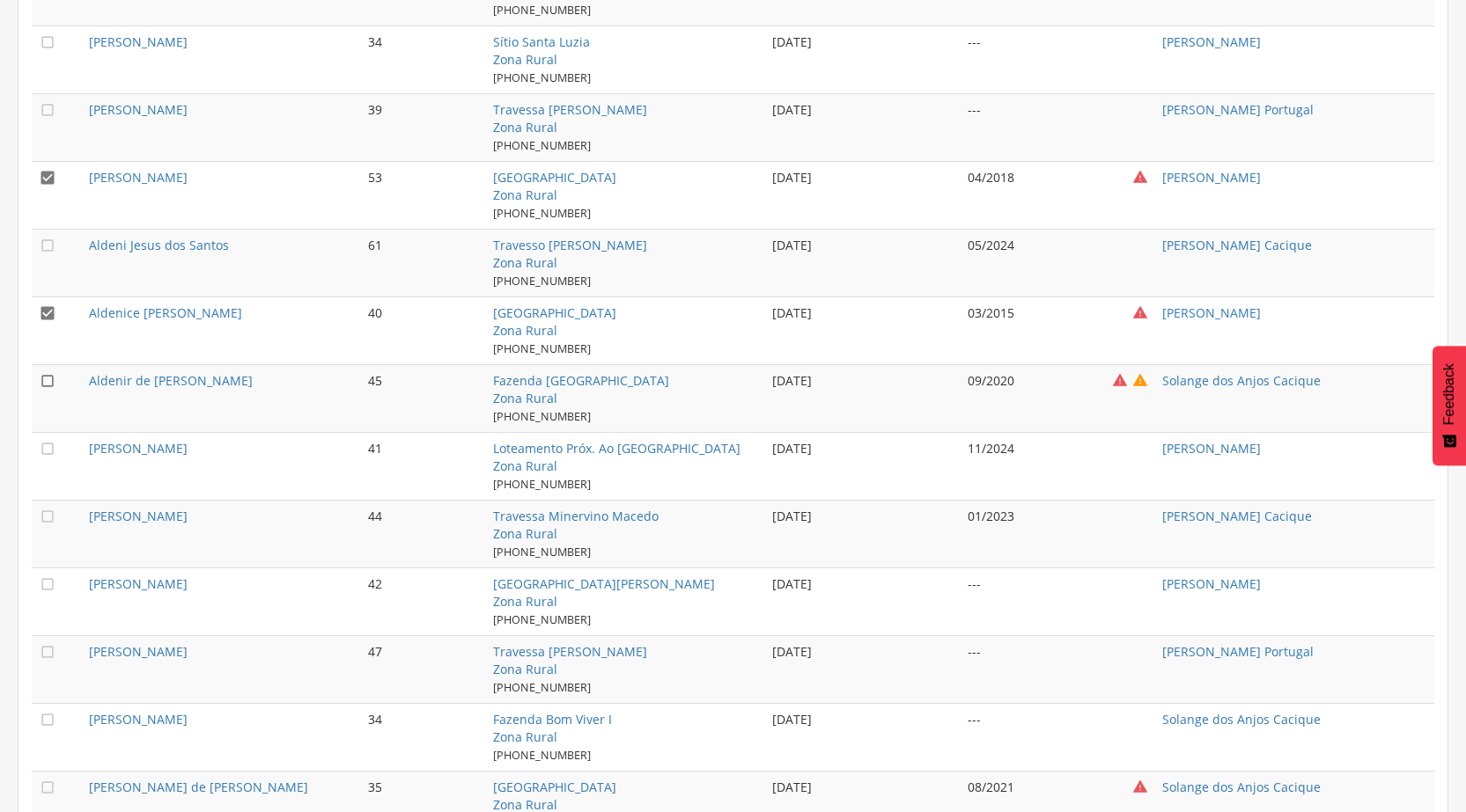
click at [45, 377] on icon "" at bounding box center [48, 381] width 18 height 18
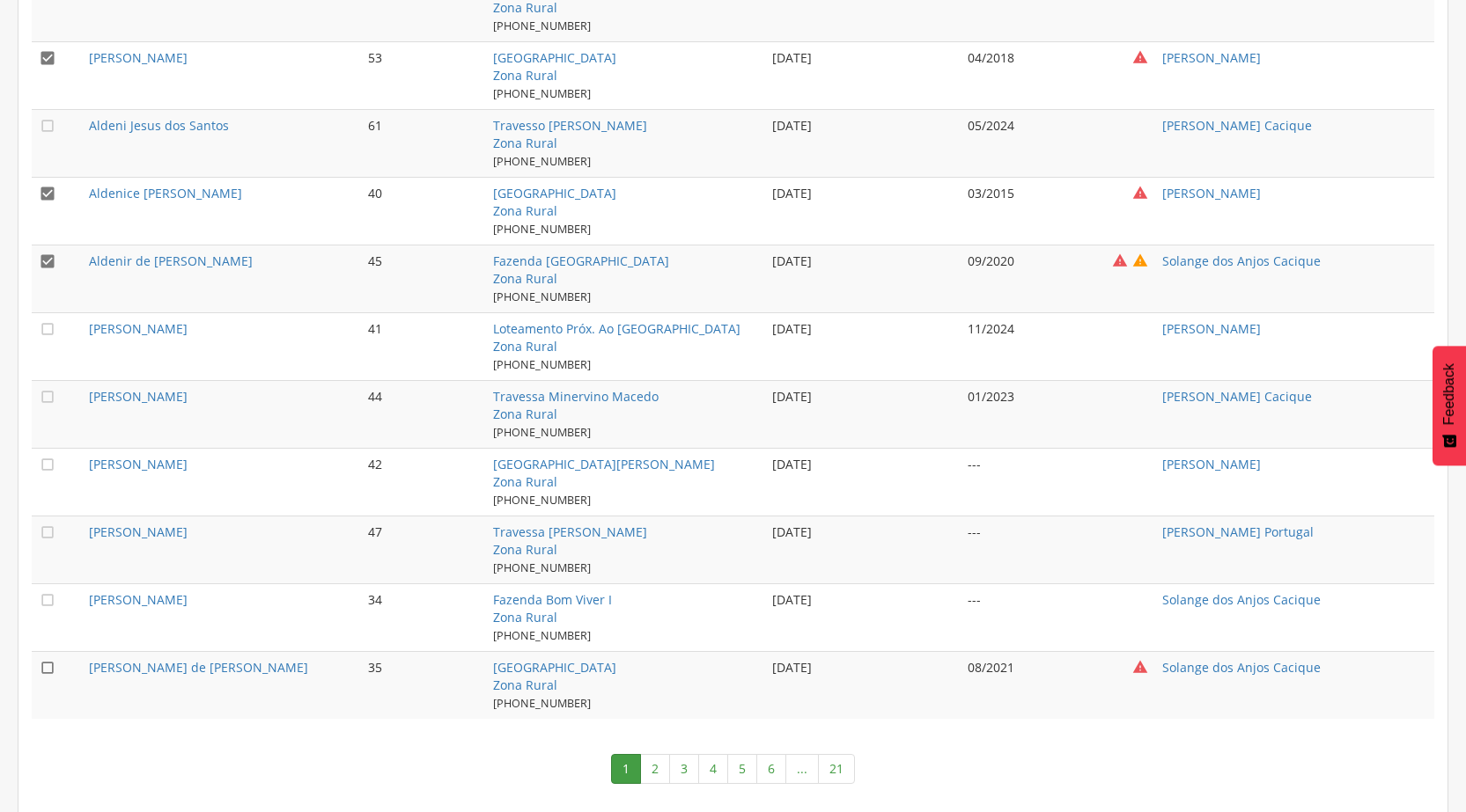
click at [49, 665] on icon "" at bounding box center [48, 668] width 18 height 18
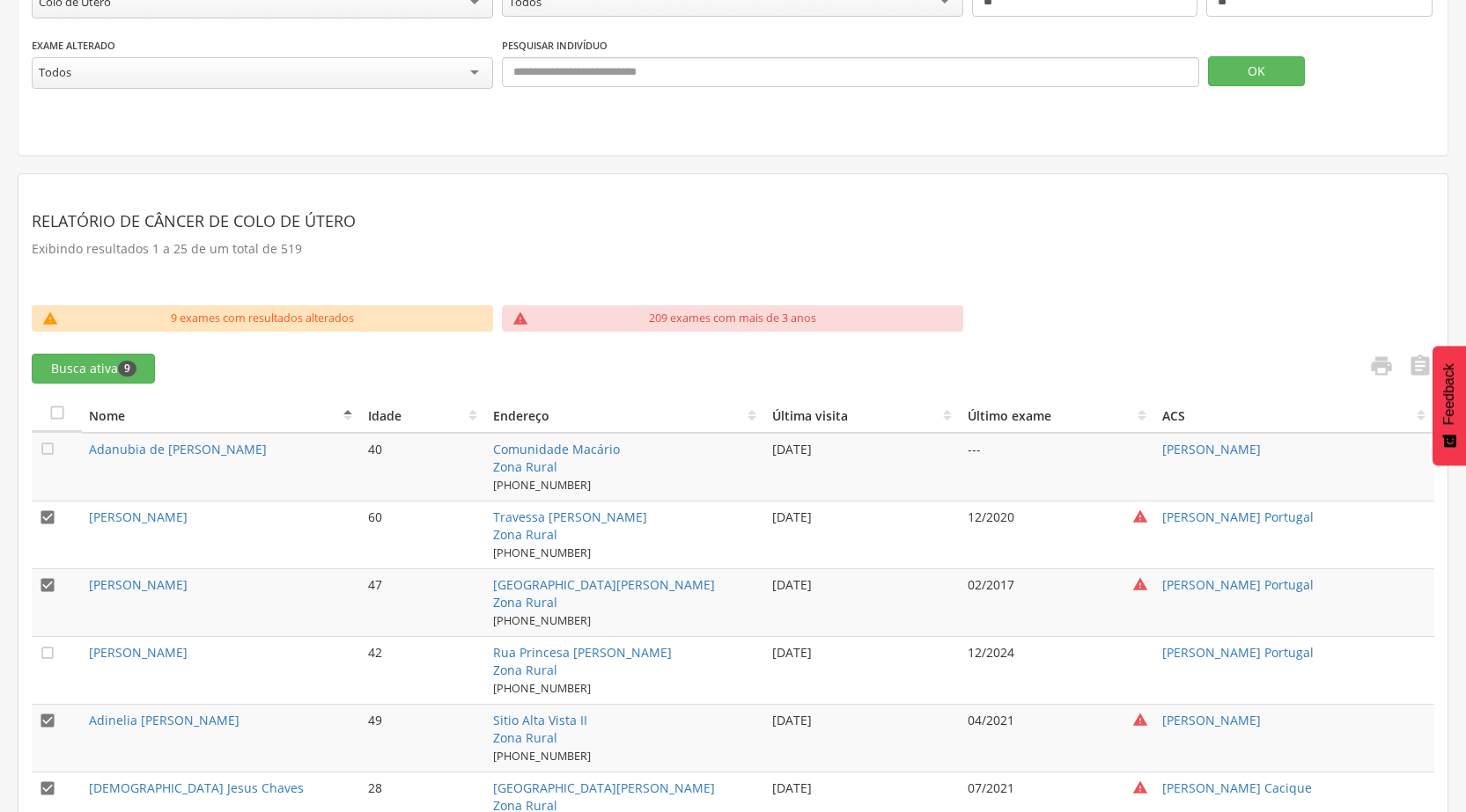
scroll to position [0, 0]
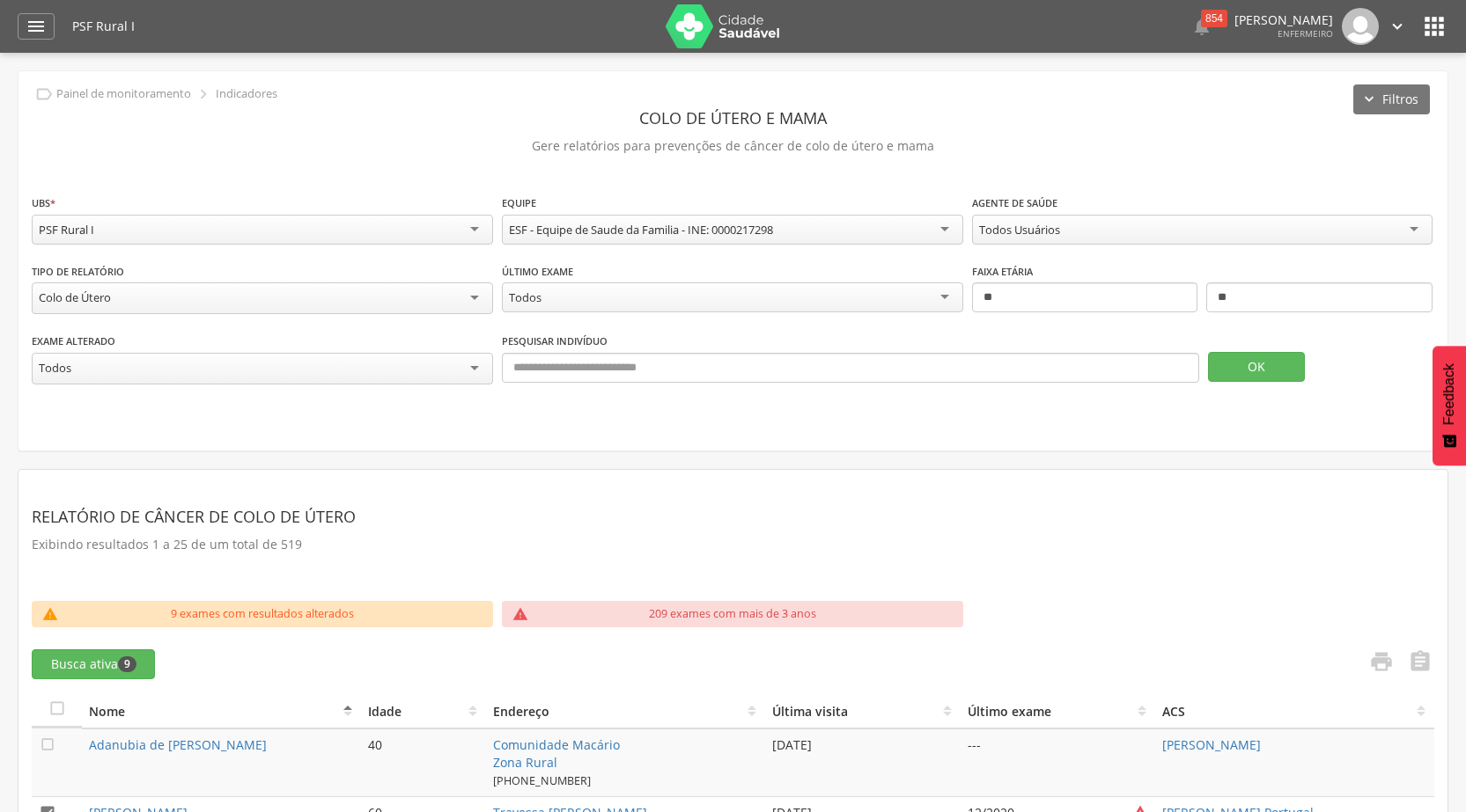
click at [472, 294] on div "Colo de Útero" at bounding box center [262, 298] width 462 height 32
click at [1110, 300] on input "**" at bounding box center [1085, 297] width 226 height 30
type input "*"
type input "**"
click at [1250, 302] on input "**" at bounding box center [1319, 297] width 226 height 30
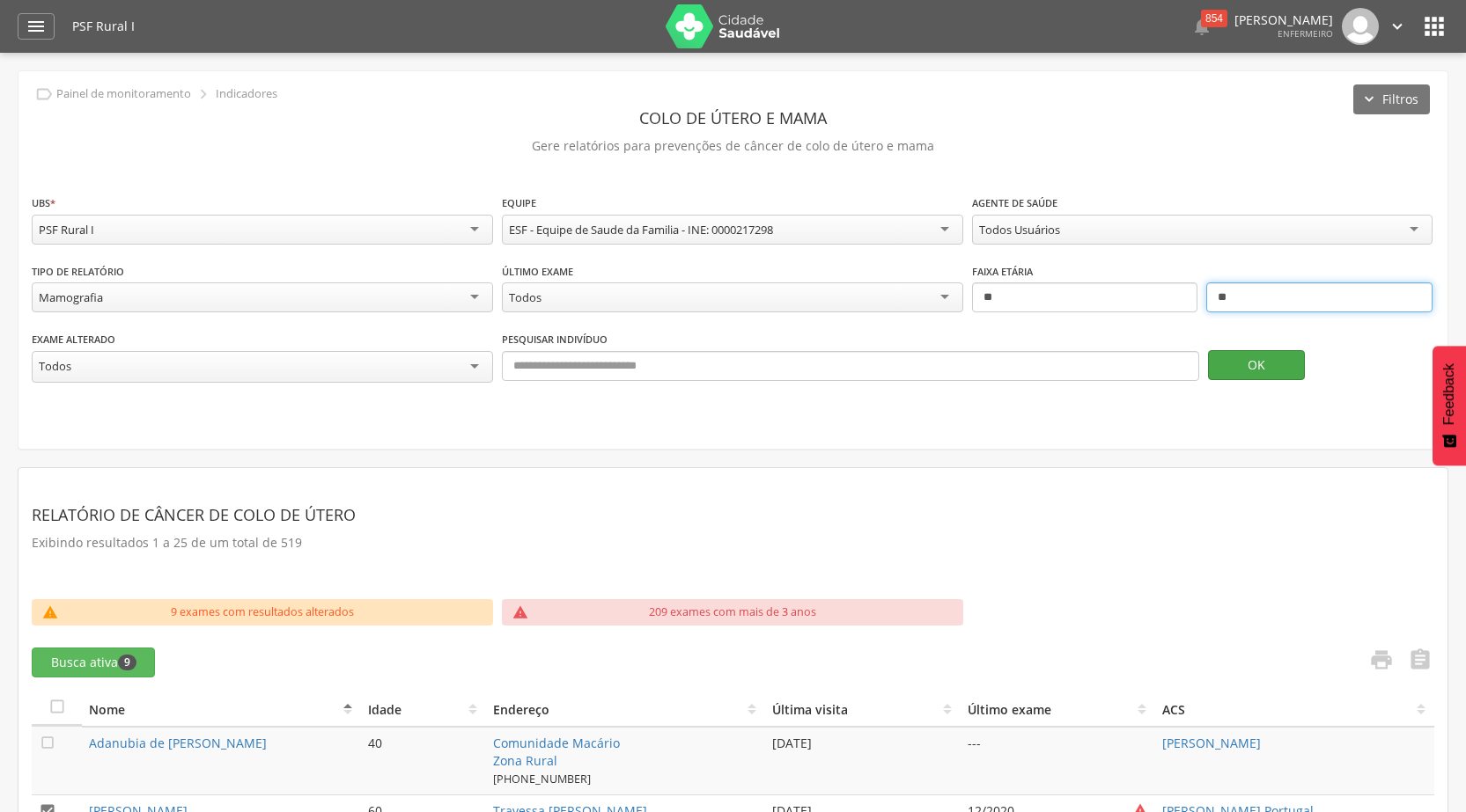
type input "**"
click at [1251, 355] on button "OK" at bounding box center [1257, 365] width 97 height 30
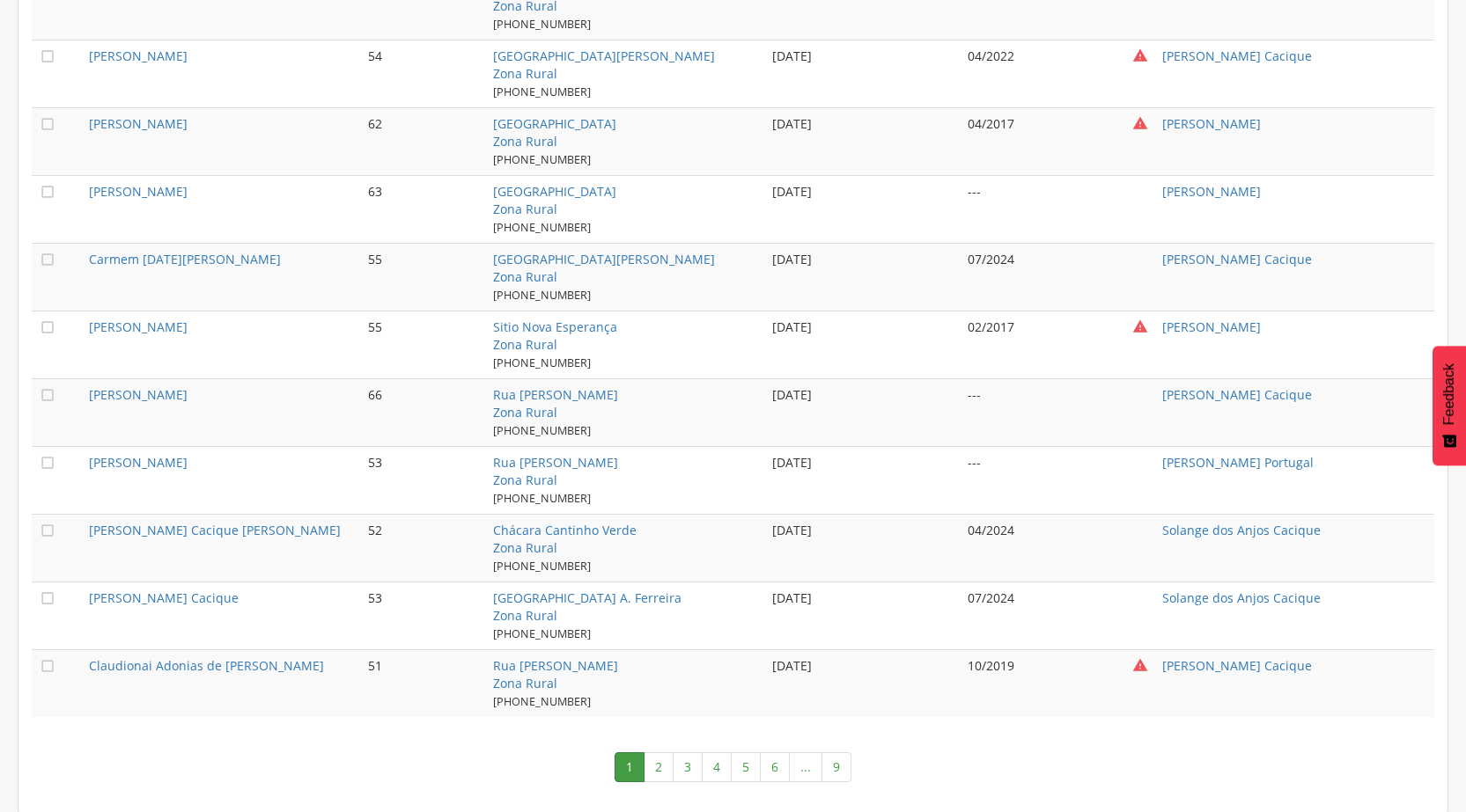
scroll to position [1616, 0]
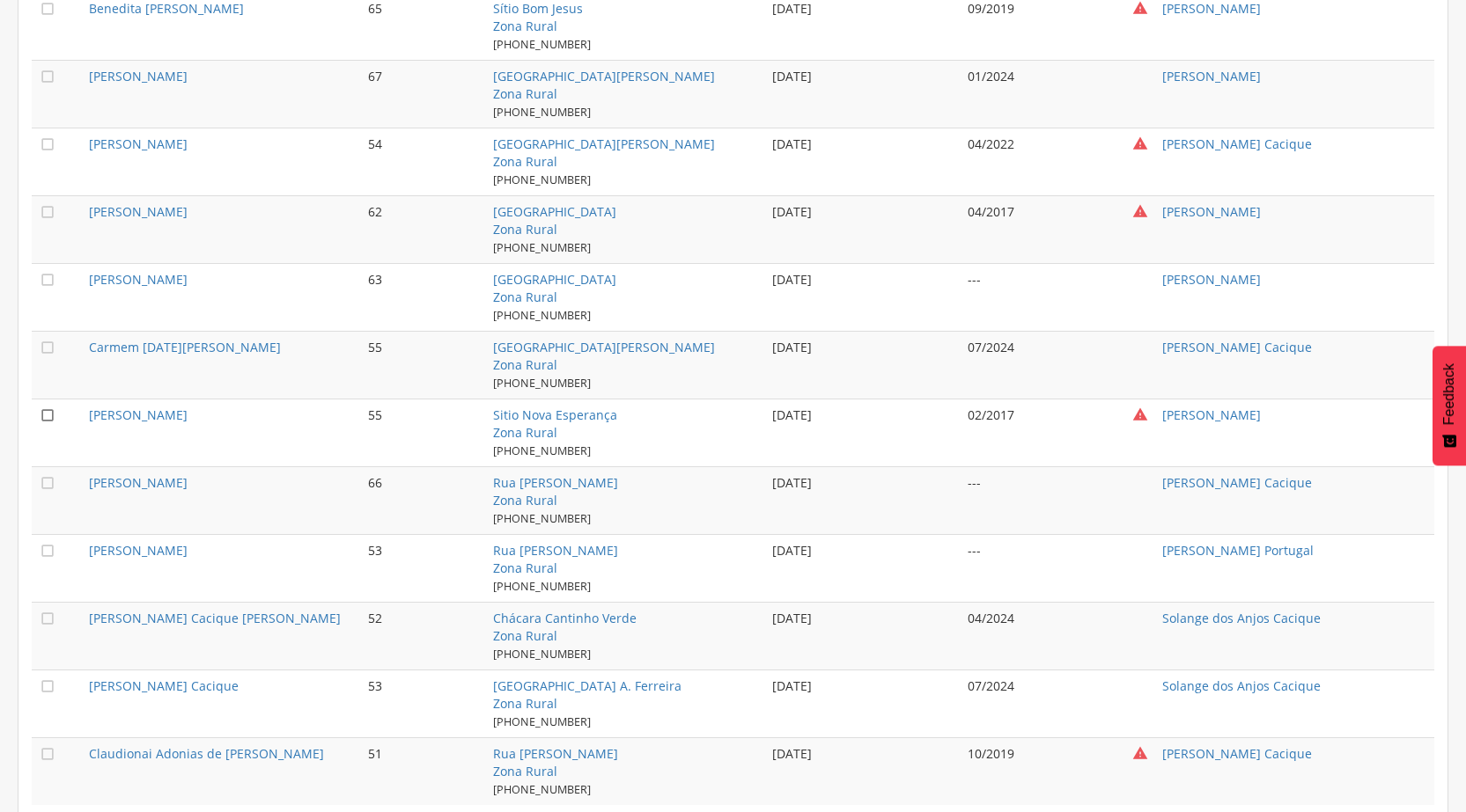
click at [51, 410] on icon "" at bounding box center [48, 416] width 18 height 18
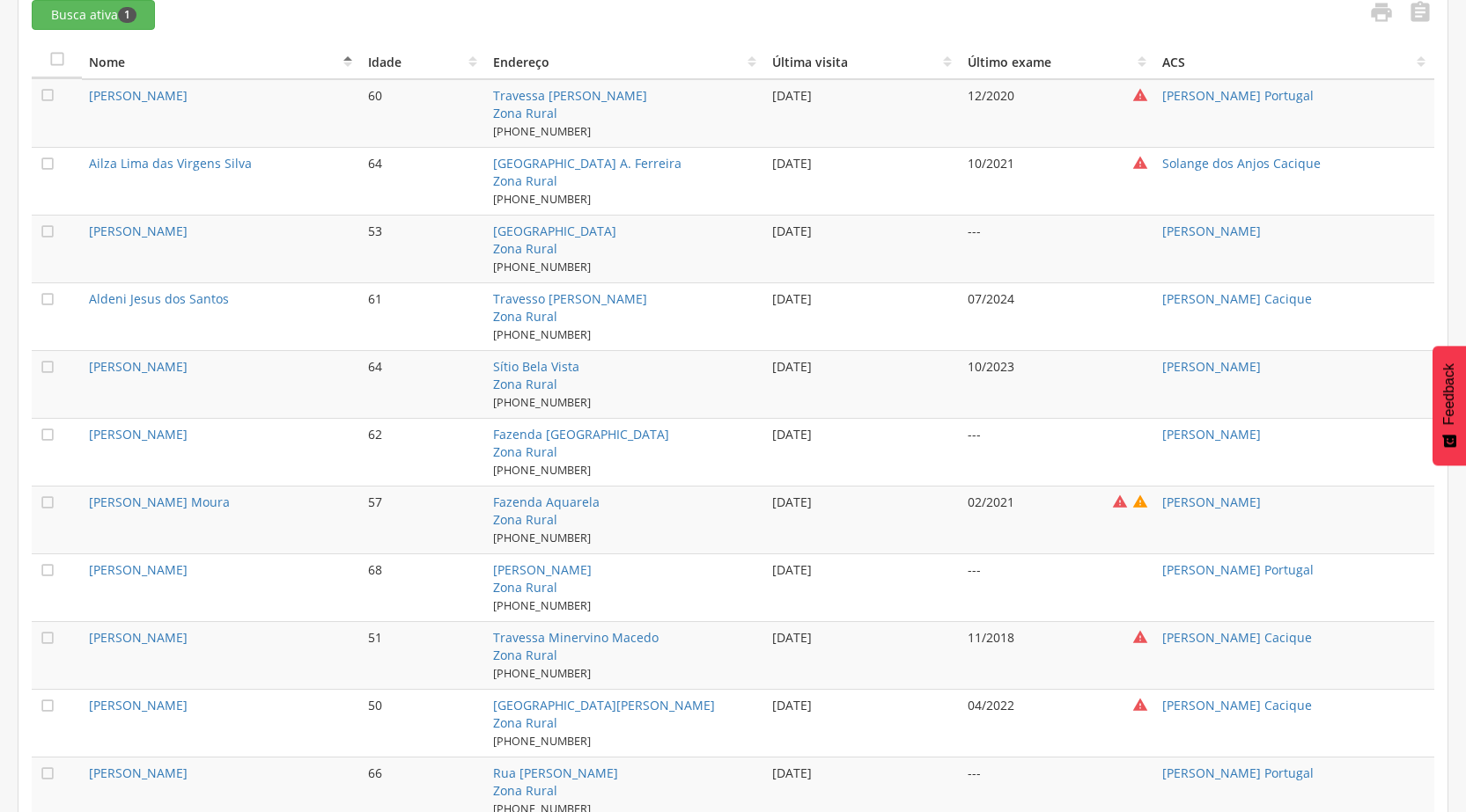
scroll to position [296, 0]
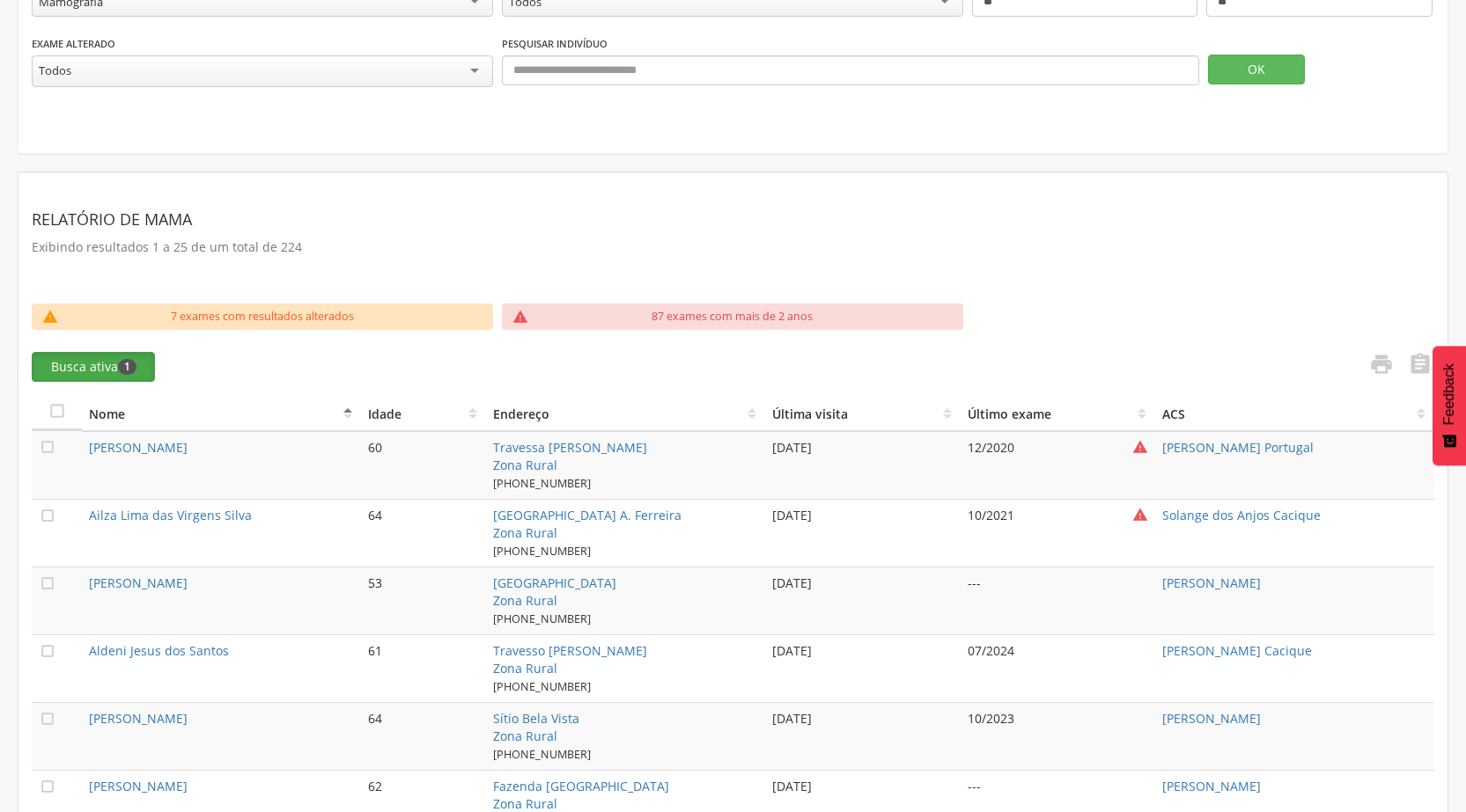
click at [126, 364] on span "1" at bounding box center [127, 367] width 19 height 16
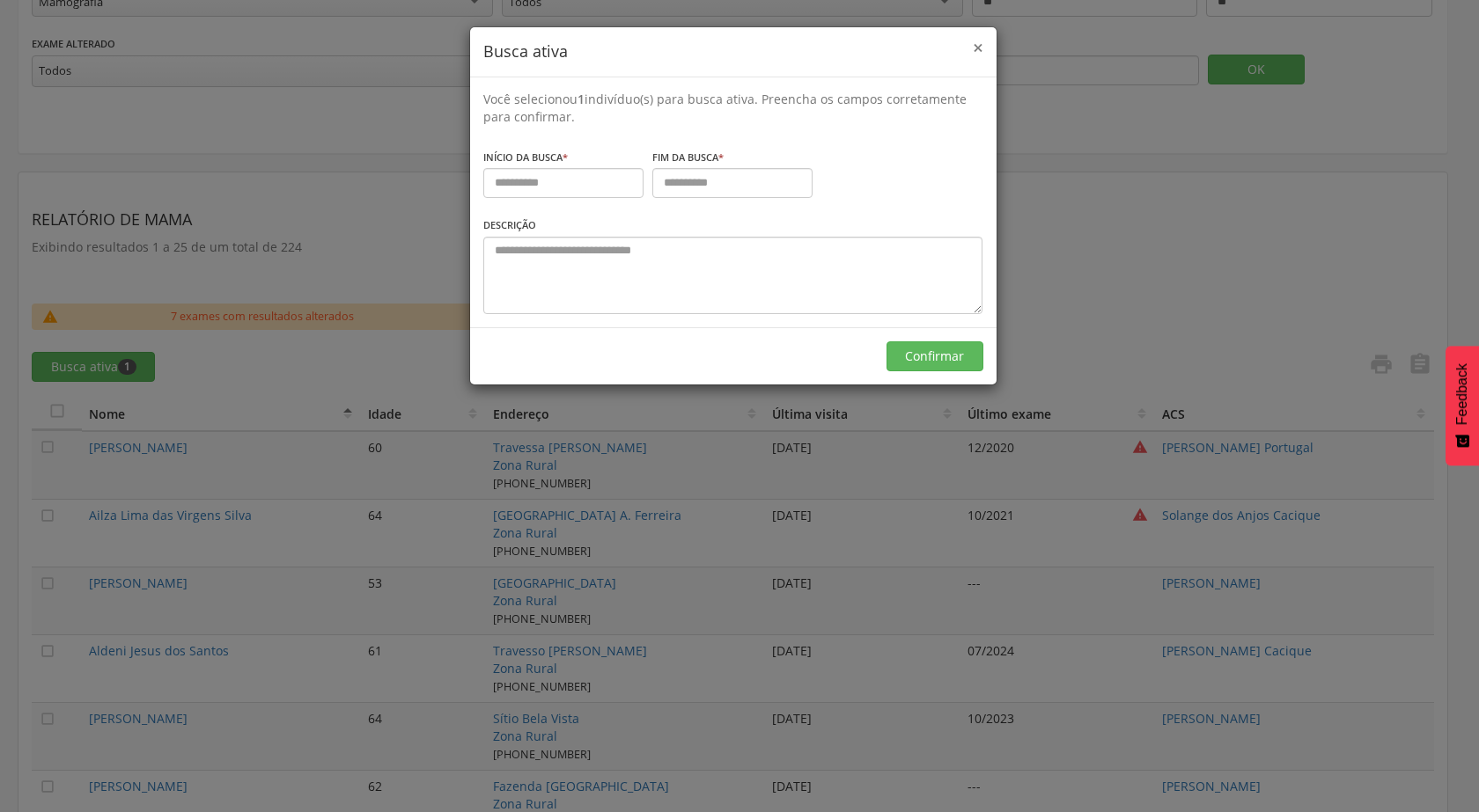
click at [977, 43] on span "×" at bounding box center [978, 48] width 11 height 25
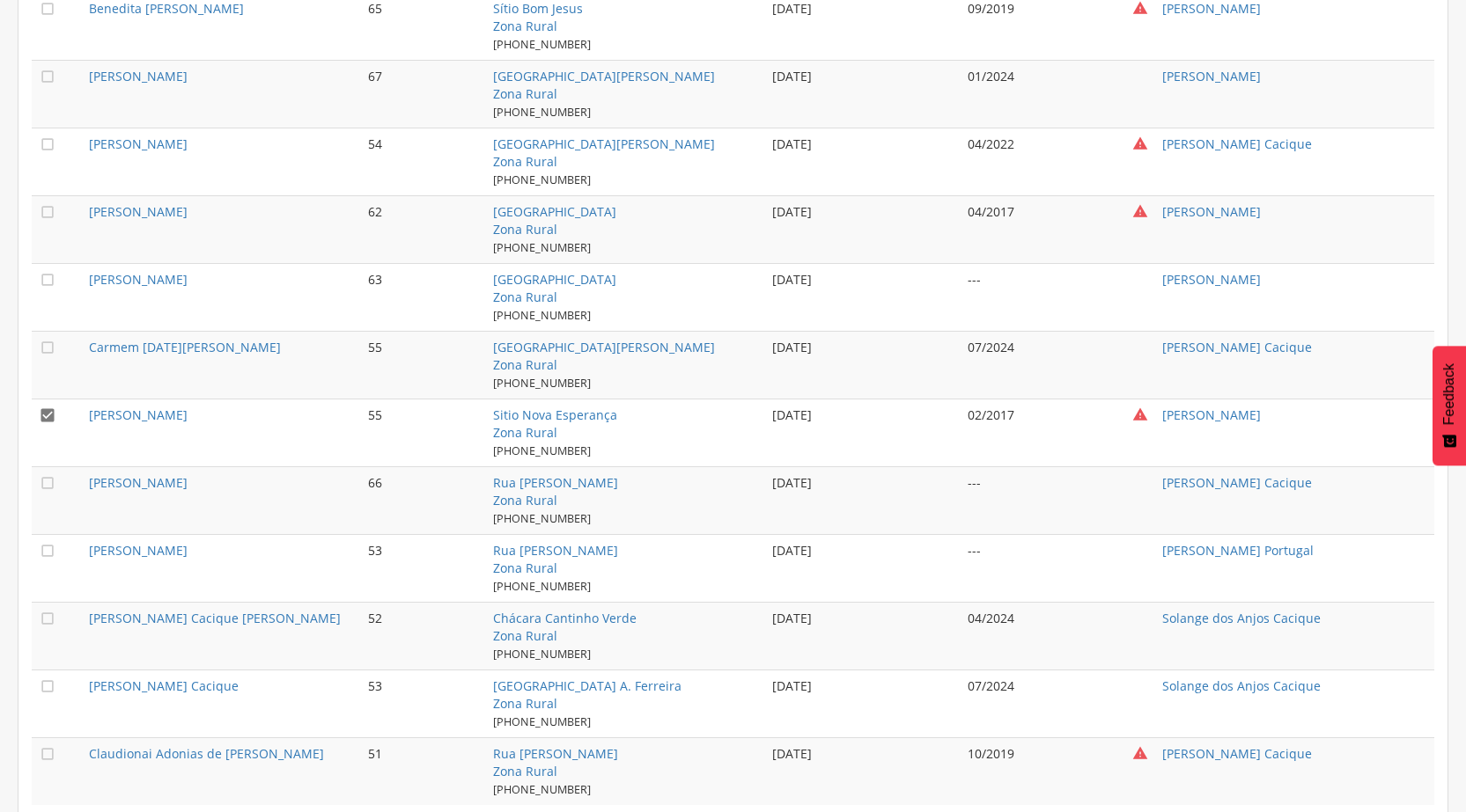
scroll to position [1703, 0]
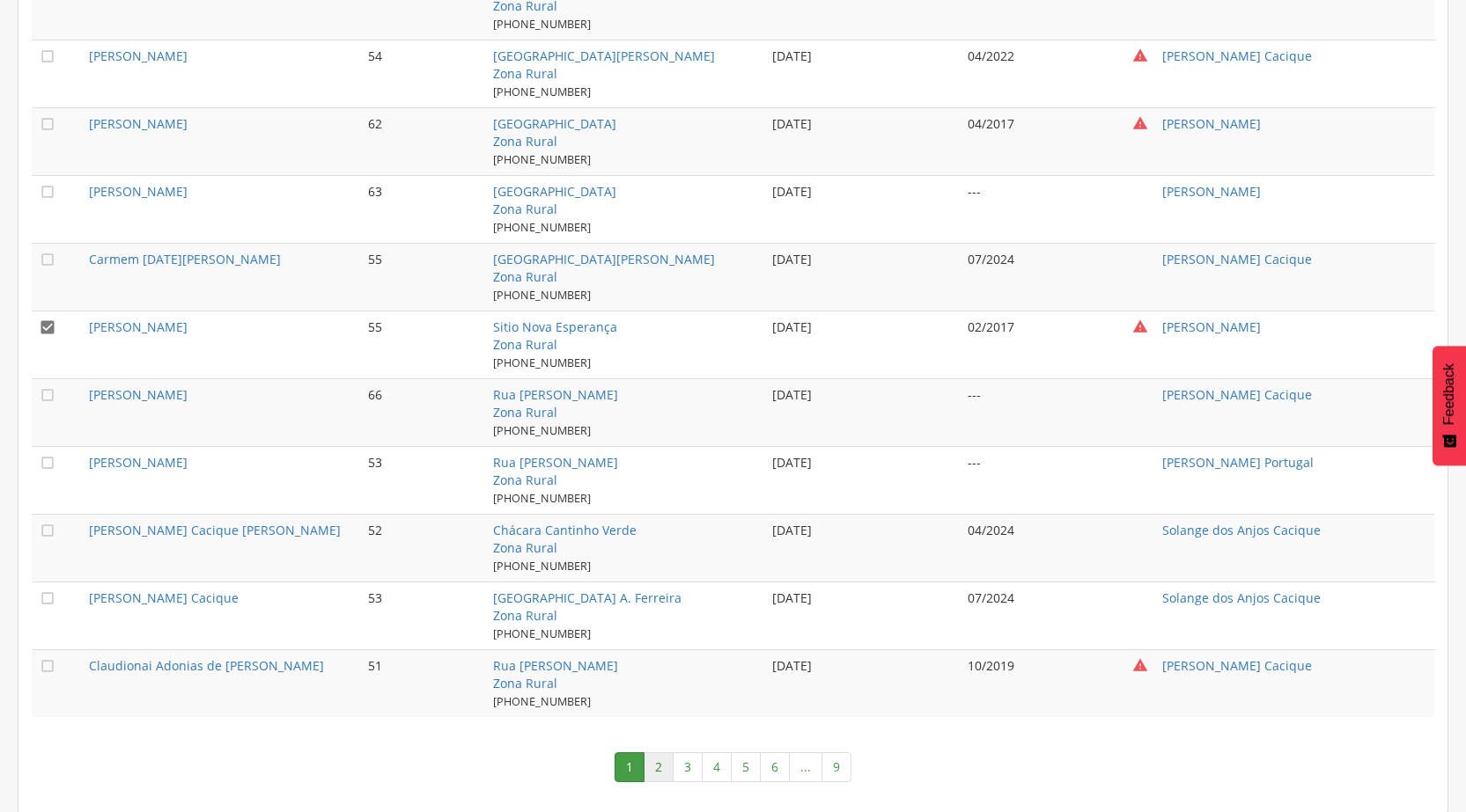
click at [661, 764] on link "2" at bounding box center [659, 768] width 30 height 30
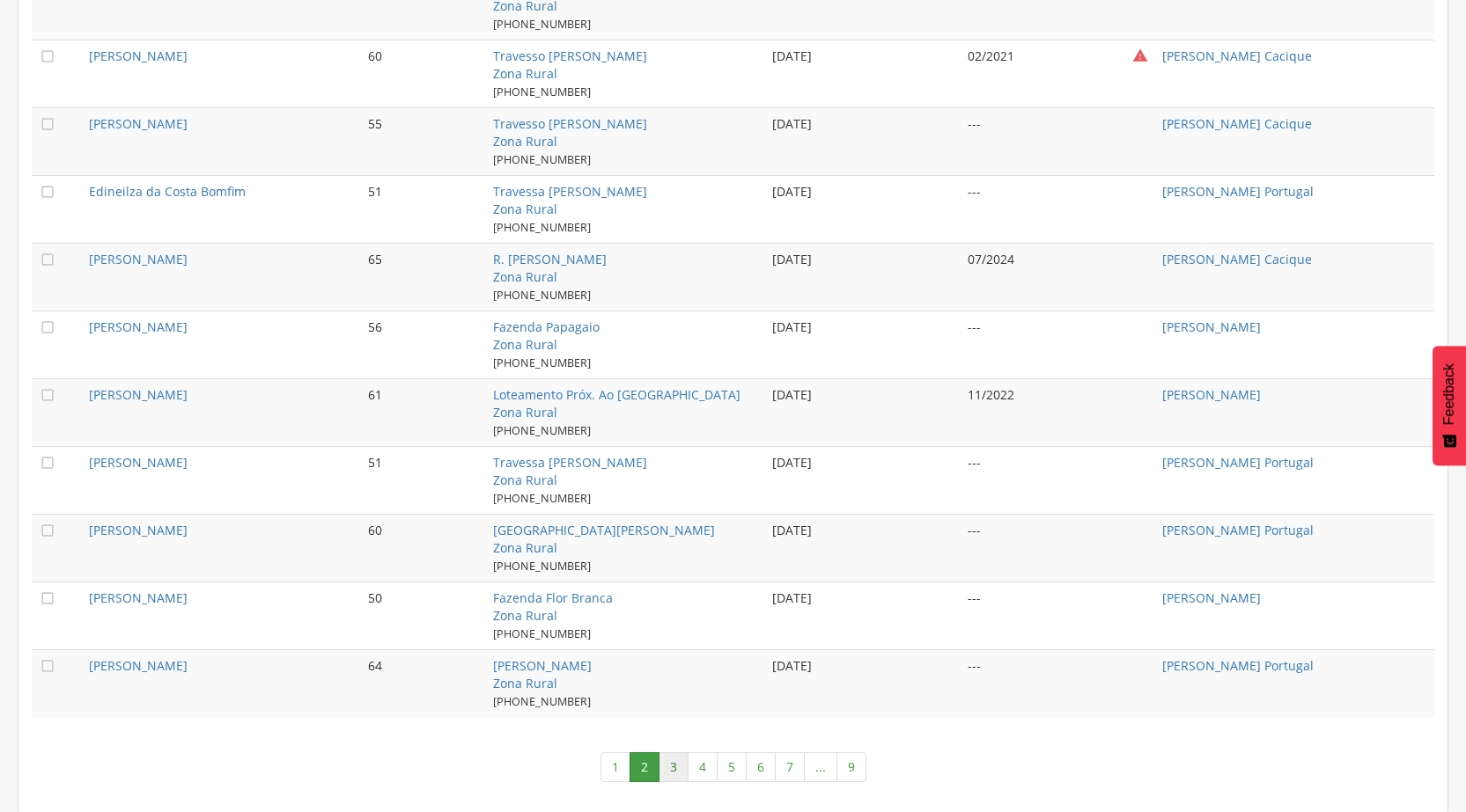
click at [675, 761] on link "3" at bounding box center [674, 768] width 30 height 30
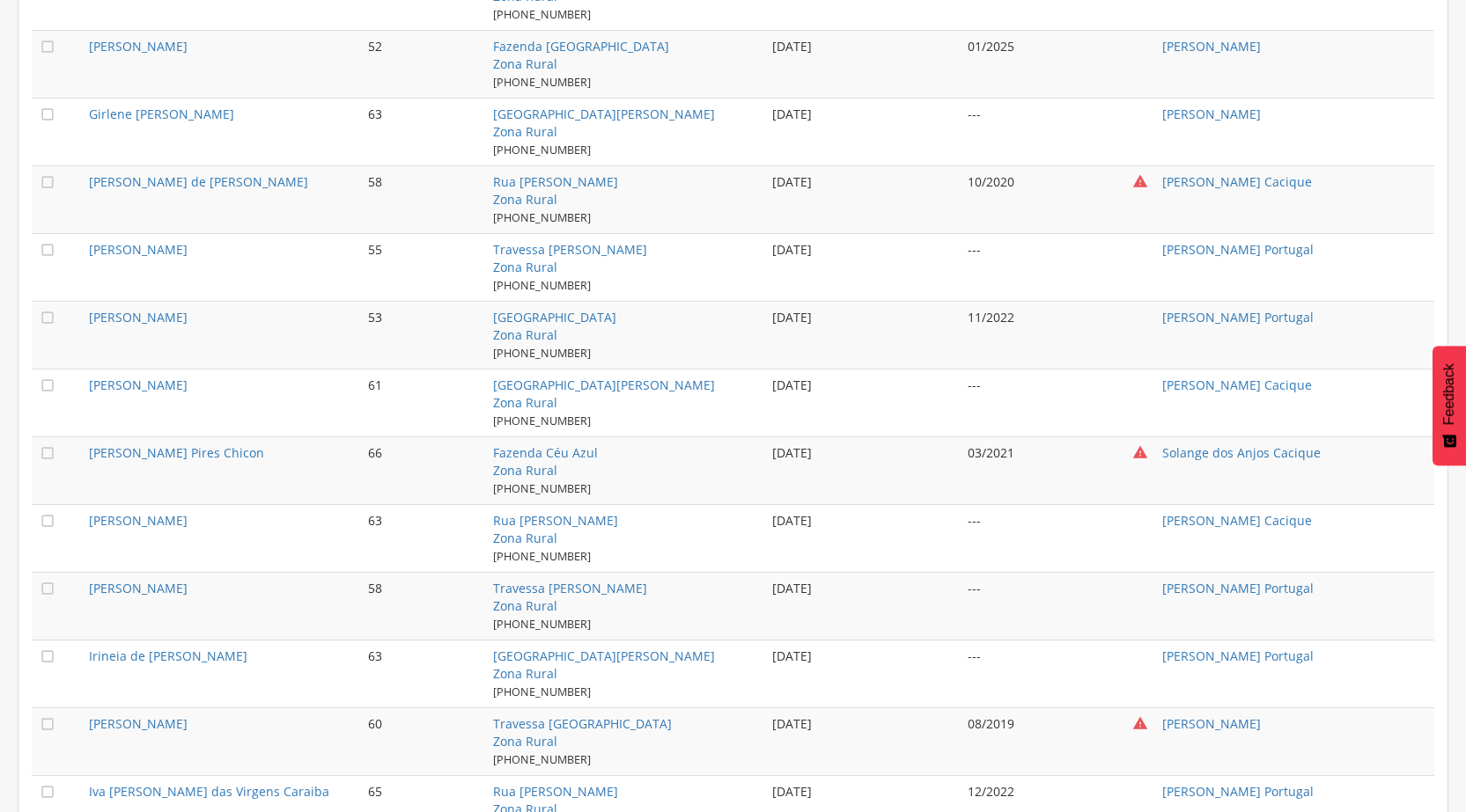
scroll to position [1232, 0]
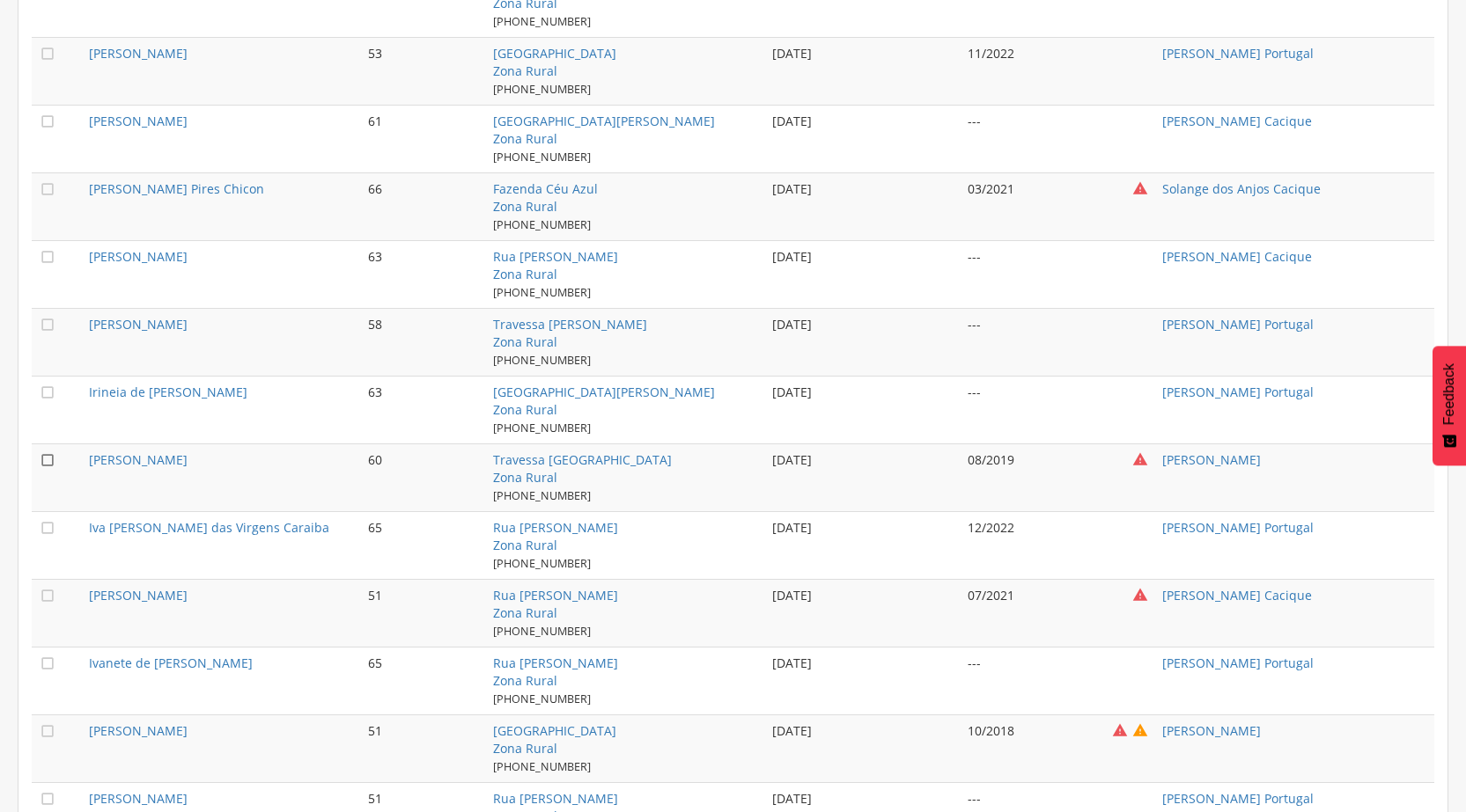
click at [49, 454] on icon "" at bounding box center [48, 461] width 18 height 18
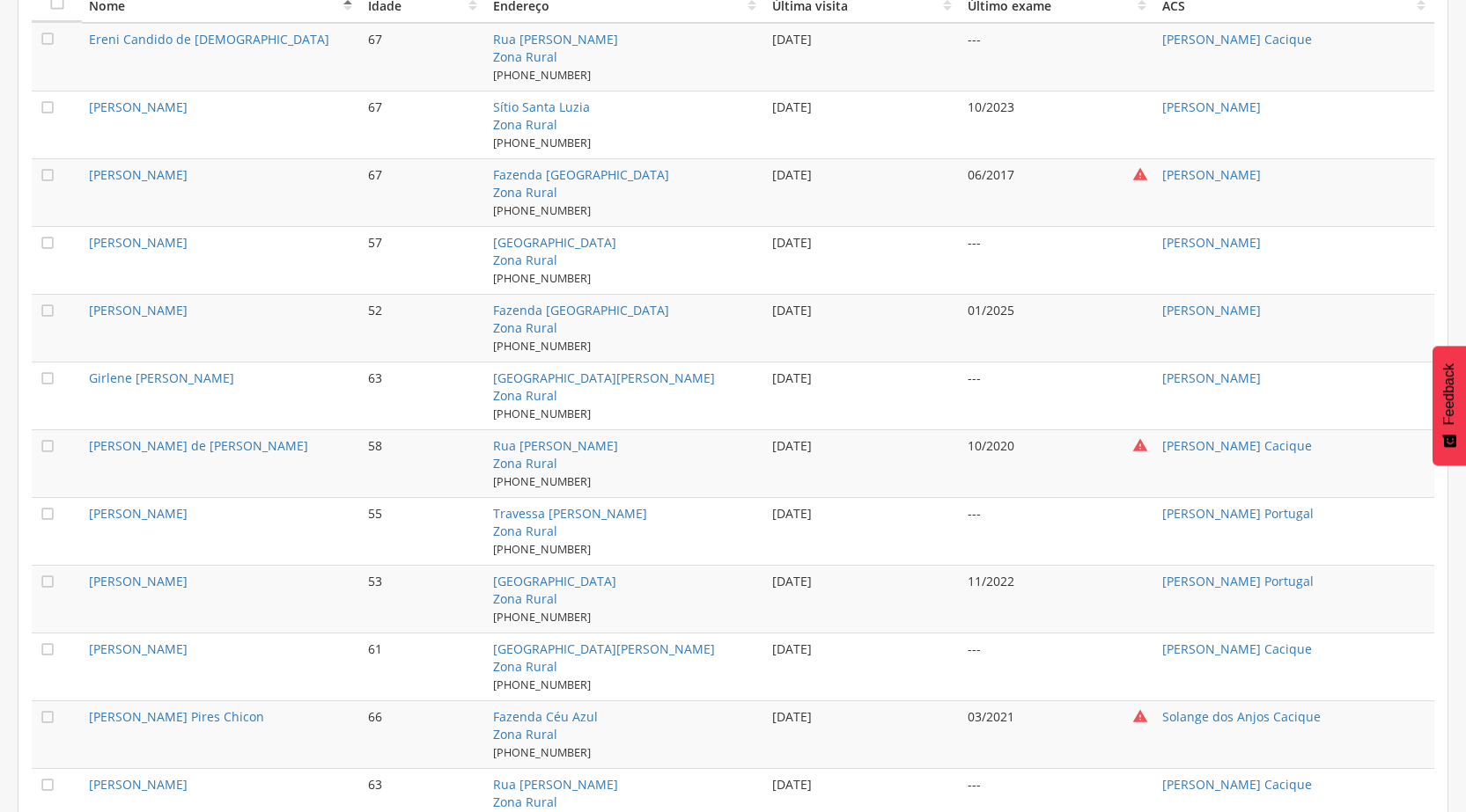
scroll to position [440, 0]
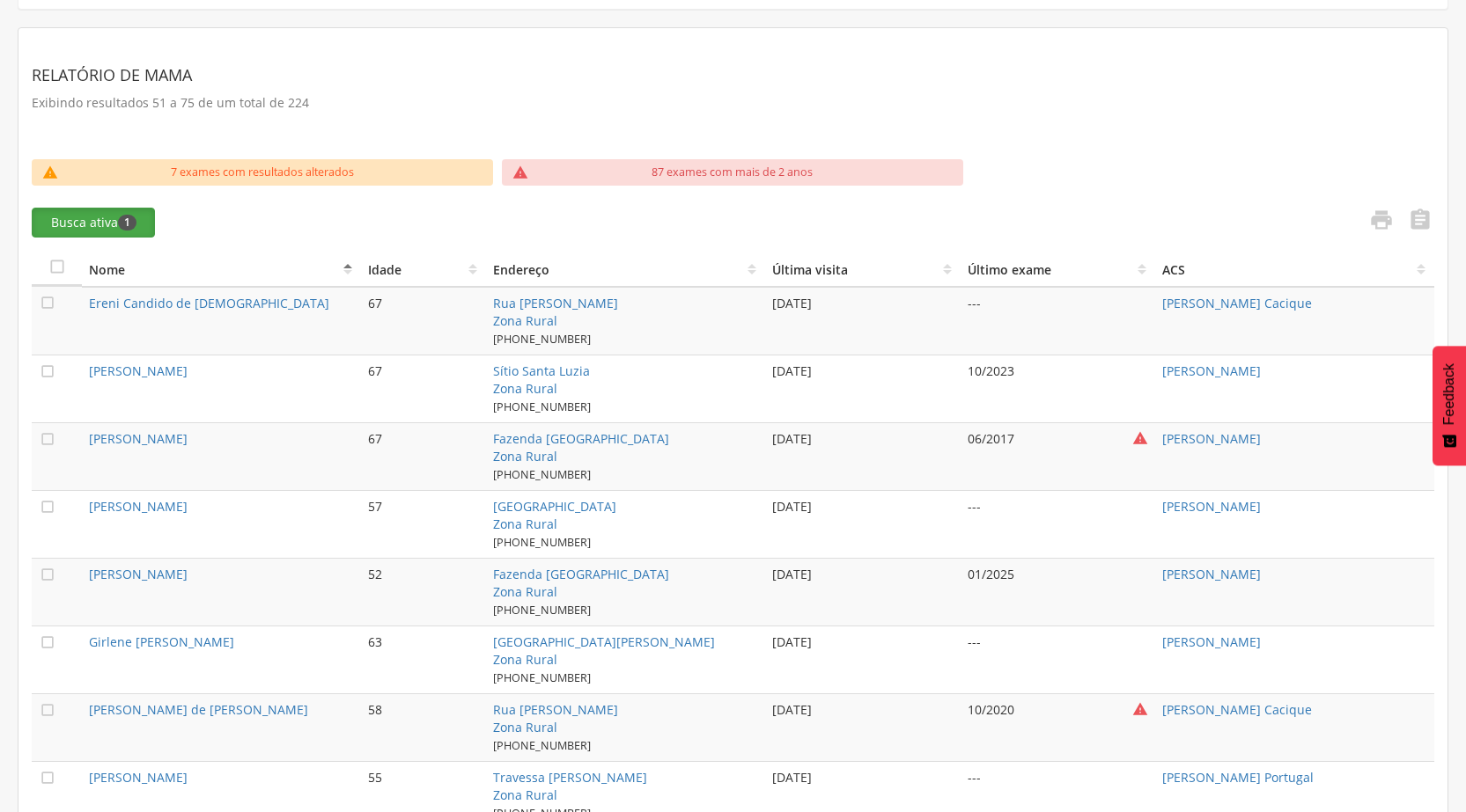
click at [119, 223] on span "1" at bounding box center [127, 222] width 19 height 16
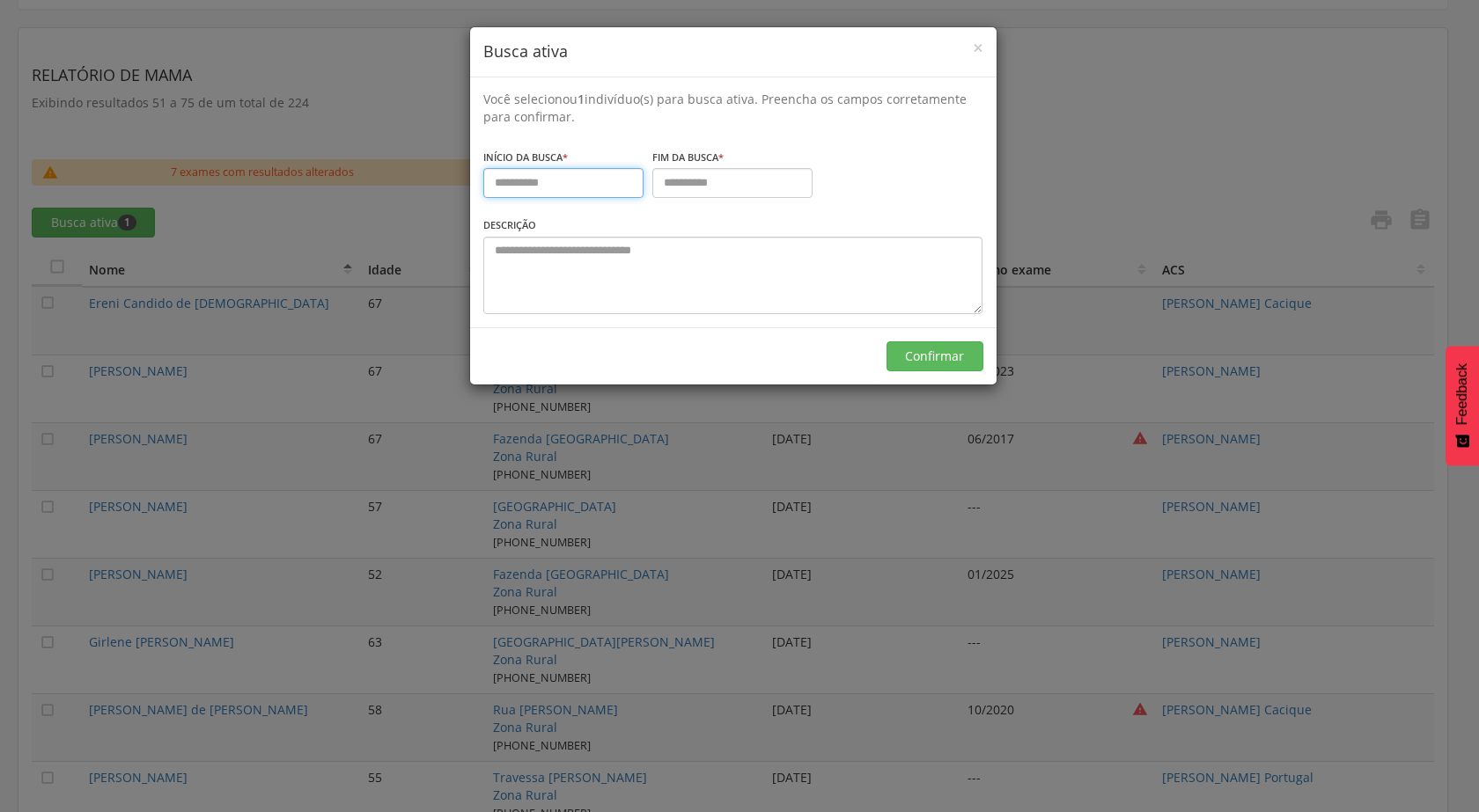
click at [506, 188] on input "text" at bounding box center [562, 183] width 160 height 30
click at [667, 186] on input "text" at bounding box center [732, 183] width 160 height 30
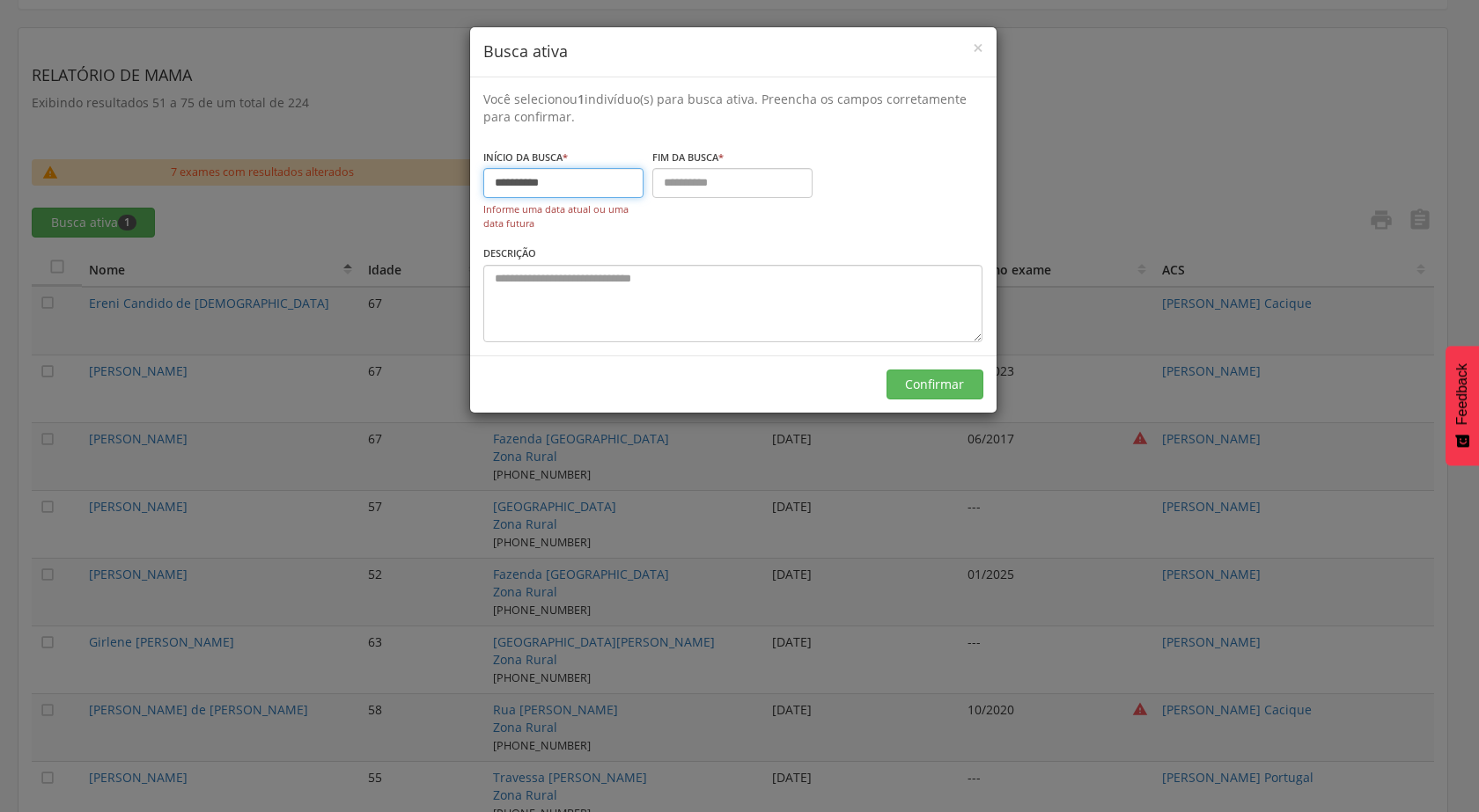
click at [577, 187] on input "**********" at bounding box center [562, 183] width 160 height 30
type input "*"
type input "**********"
click at [686, 181] on input "text" at bounding box center [732, 183] width 160 height 30
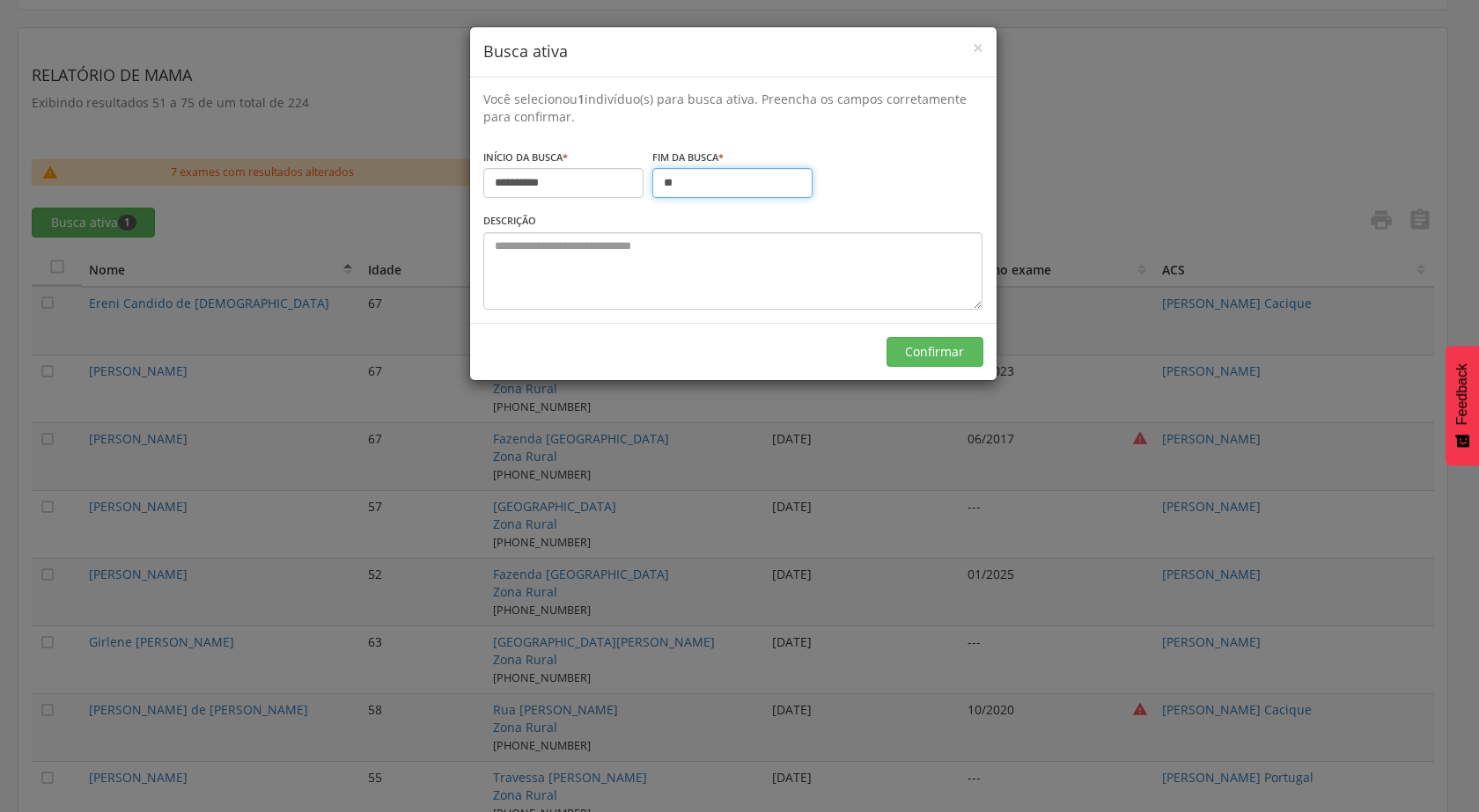
type input "*"
type input "**********"
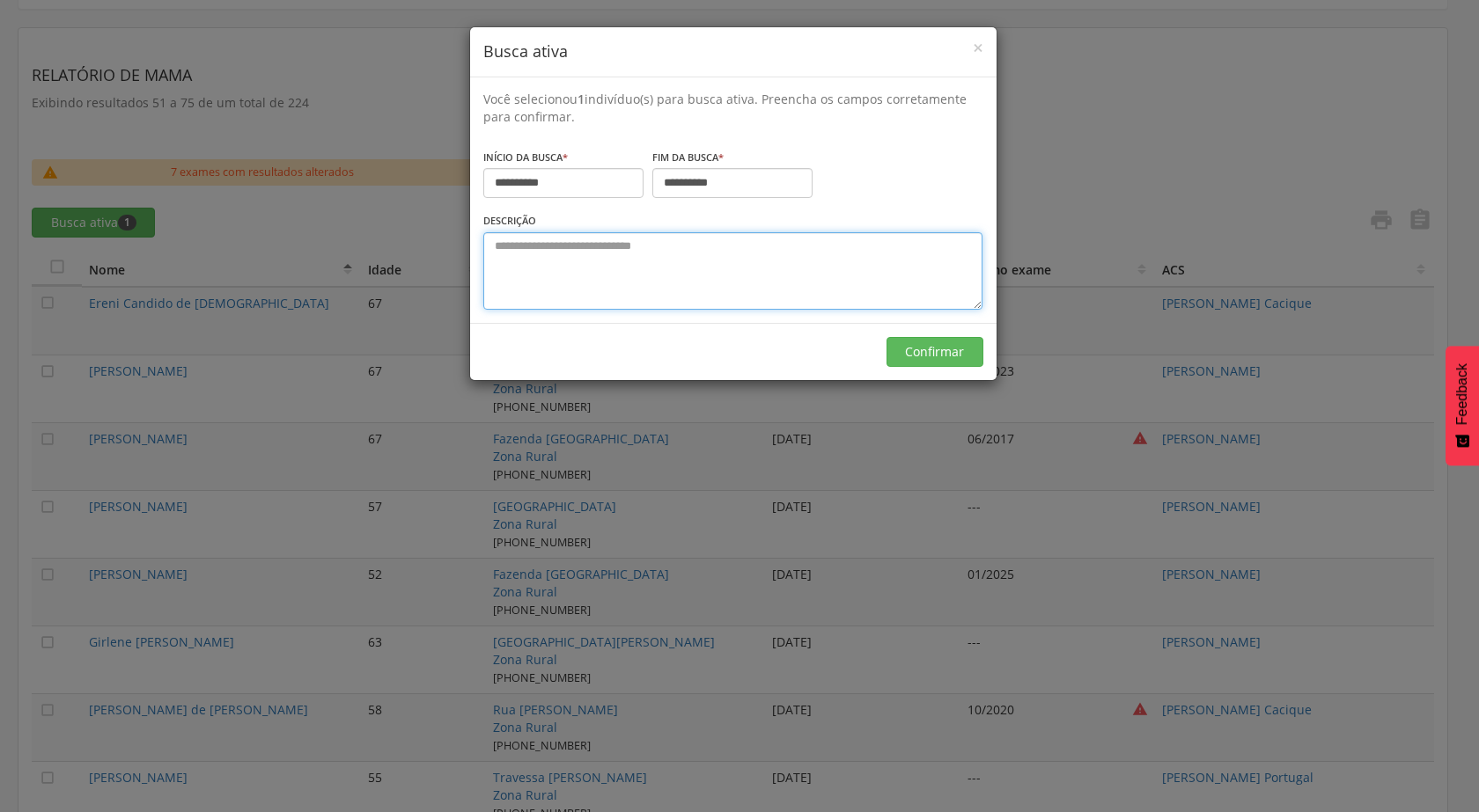
click at [580, 258] on textarea at bounding box center [732, 271] width 499 height 78
type textarea "*"
type textarea "**********"
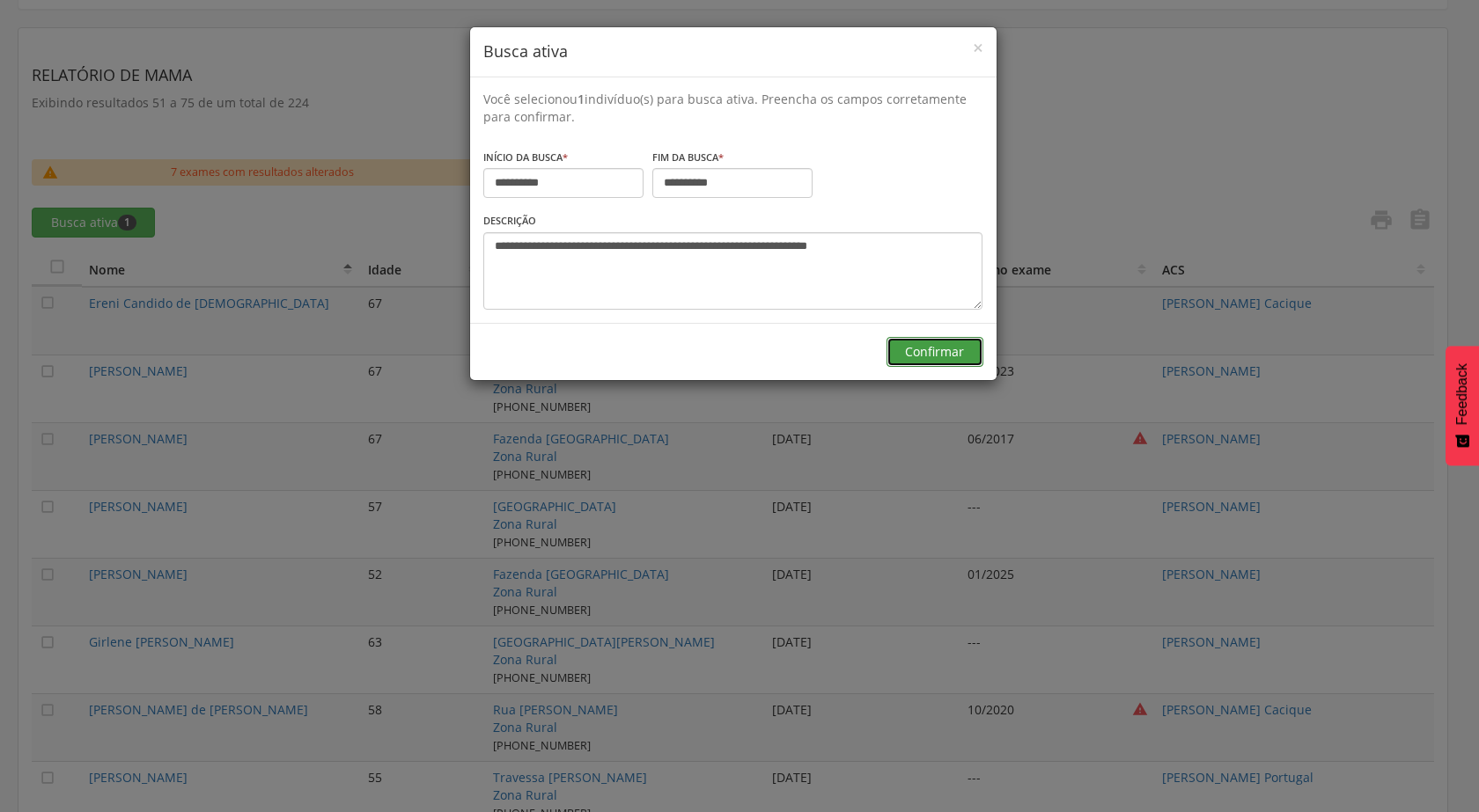
click at [917, 350] on button "Confirmar" at bounding box center [935, 352] width 97 height 30
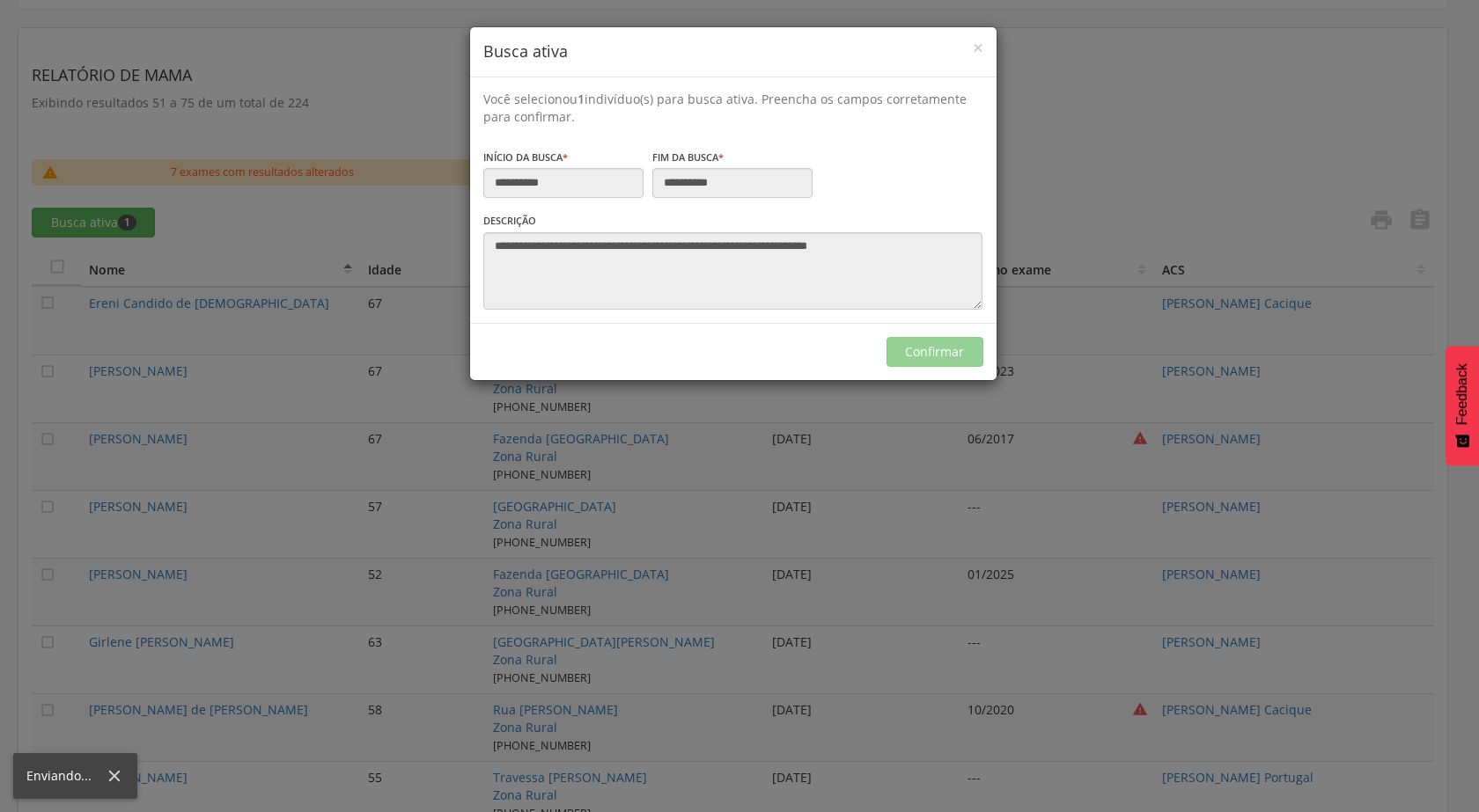
type input "**********"
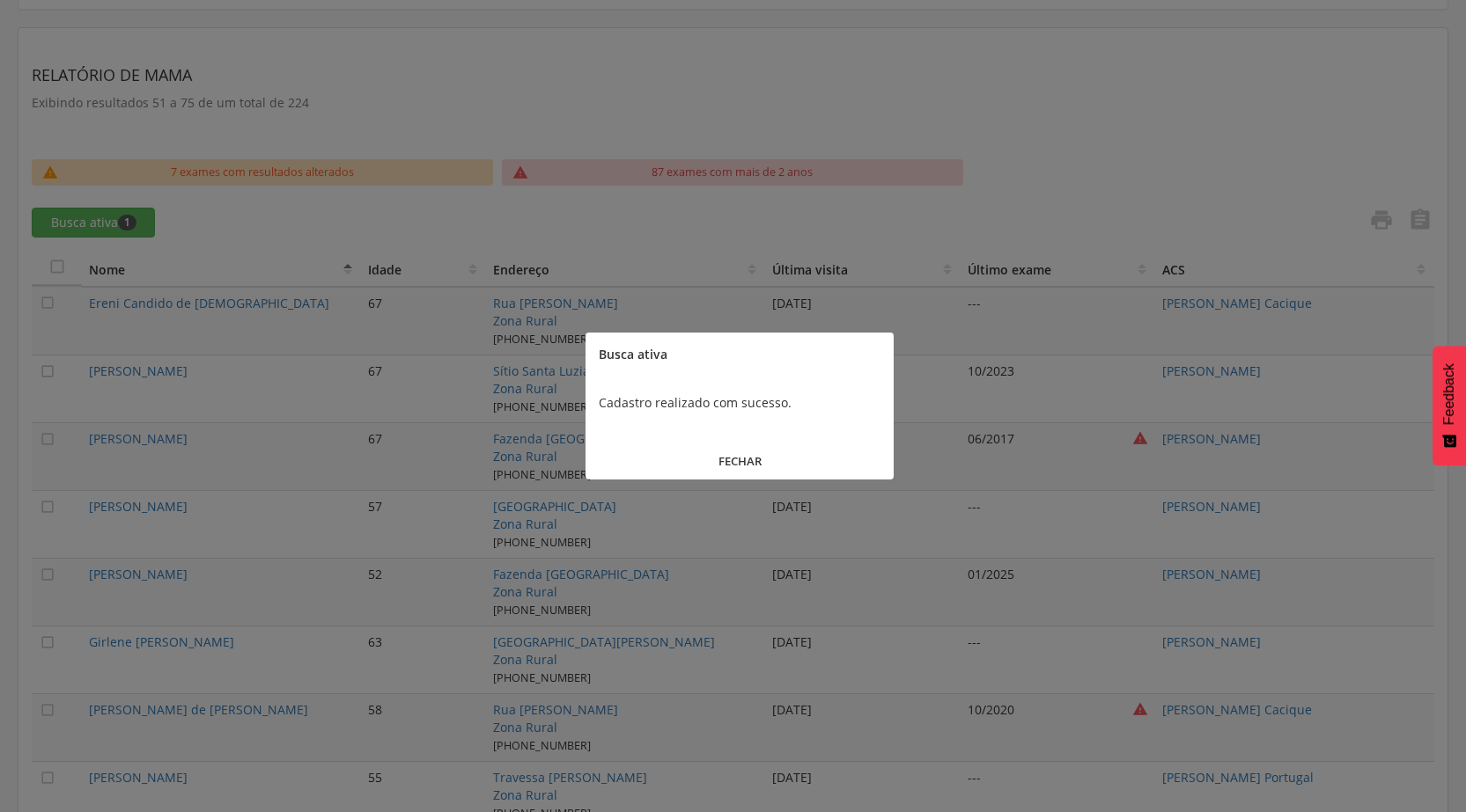
click at [738, 452] on button "FECHAR" at bounding box center [739, 462] width 308 height 38
